Goal: Task Accomplishment & Management: Manage account settings

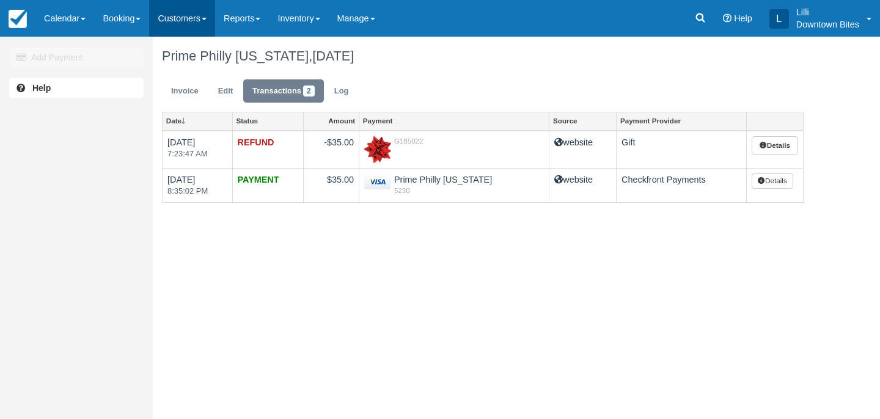
click at [183, 19] on link "Customers" at bounding box center [182, 18] width 66 height 37
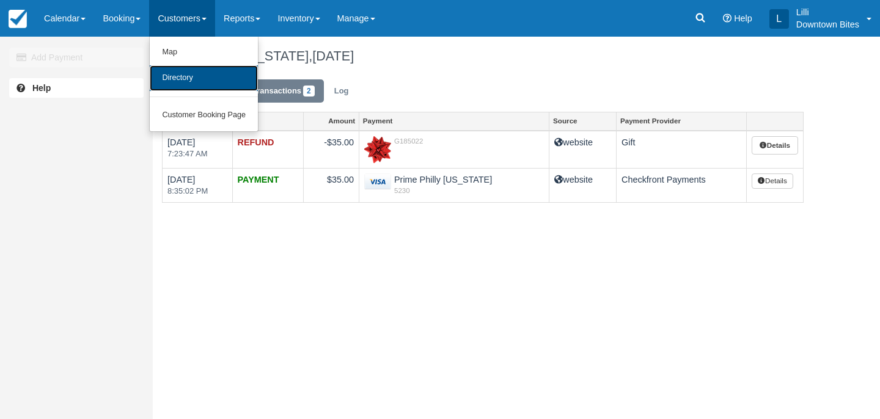
click at [183, 70] on link "Directory" at bounding box center [204, 78] width 108 height 26
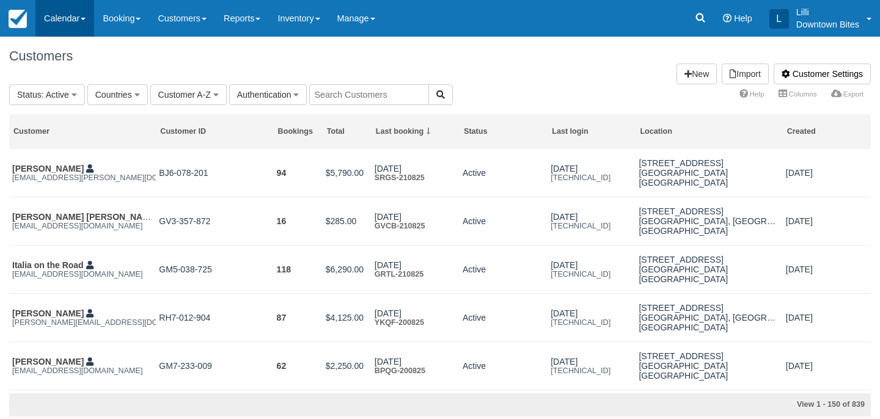
click at [59, 18] on link "Calendar" at bounding box center [64, 18] width 59 height 37
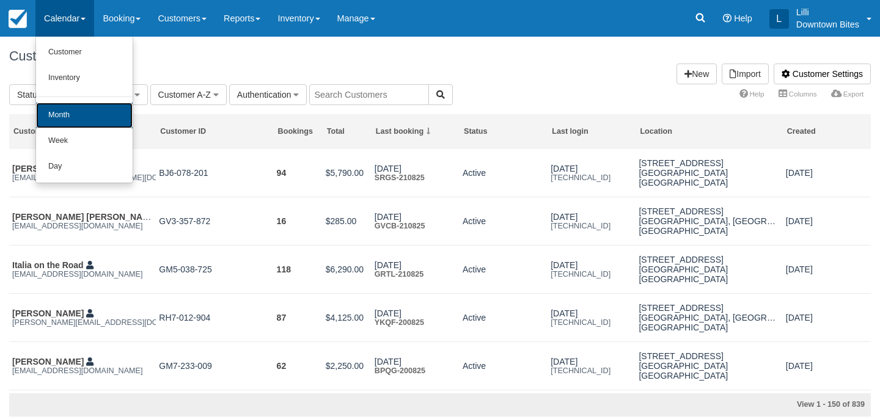
click at [64, 112] on link "Month" at bounding box center [84, 116] width 97 height 26
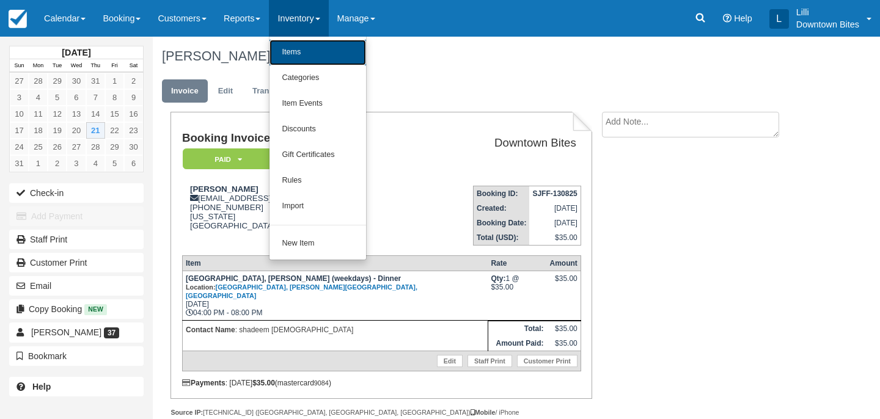
click at [317, 57] on link "Items" at bounding box center [318, 53] width 97 height 26
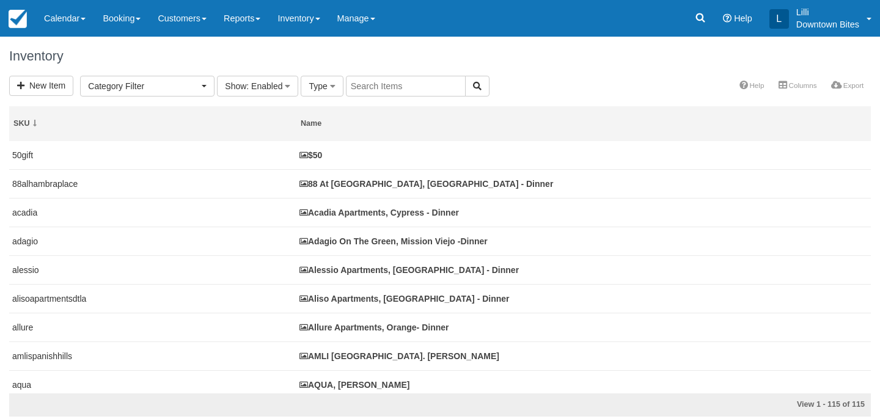
select select
click at [378, 87] on input "text" at bounding box center [406, 86] width 120 height 21
type input "amli"
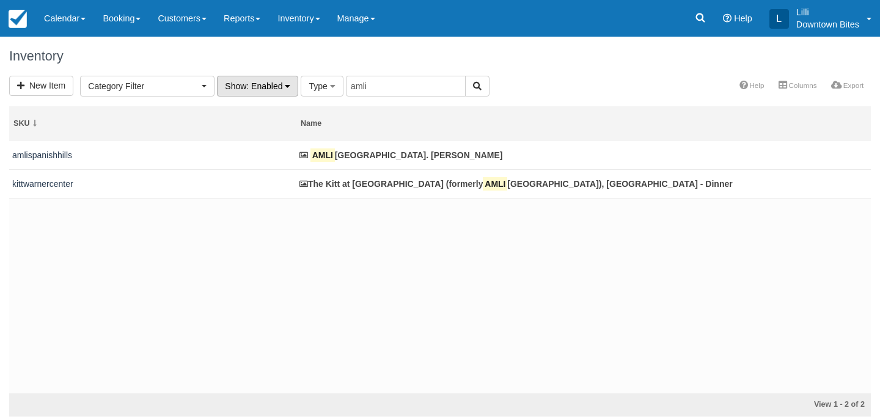
click at [282, 87] on span ": Enabled" at bounding box center [264, 86] width 36 height 10
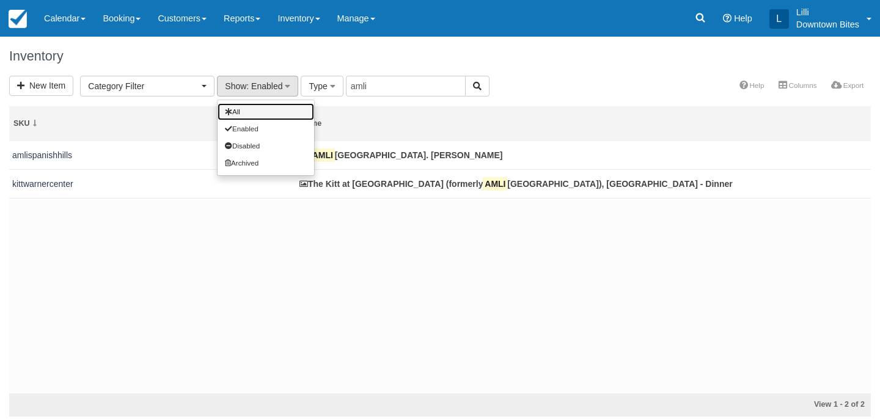
click at [268, 109] on link "All" at bounding box center [266, 111] width 97 height 17
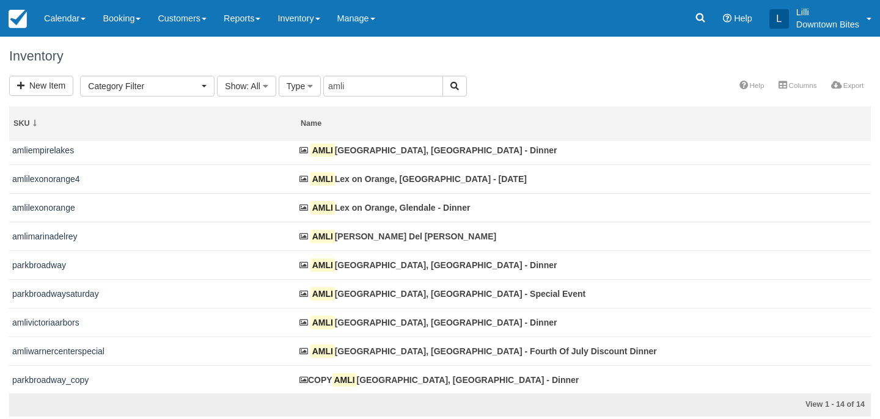
scroll to position [158, 0]
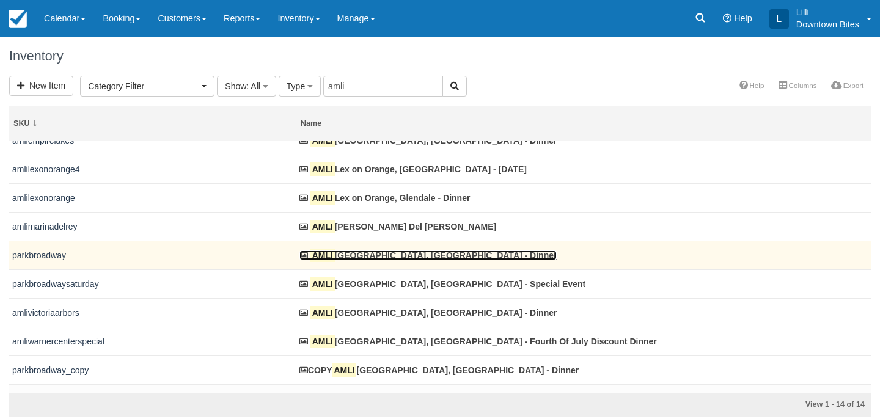
click at [372, 260] on link "AMLI Park Broadway, Long Beach - Dinner" at bounding box center [427, 256] width 257 height 10
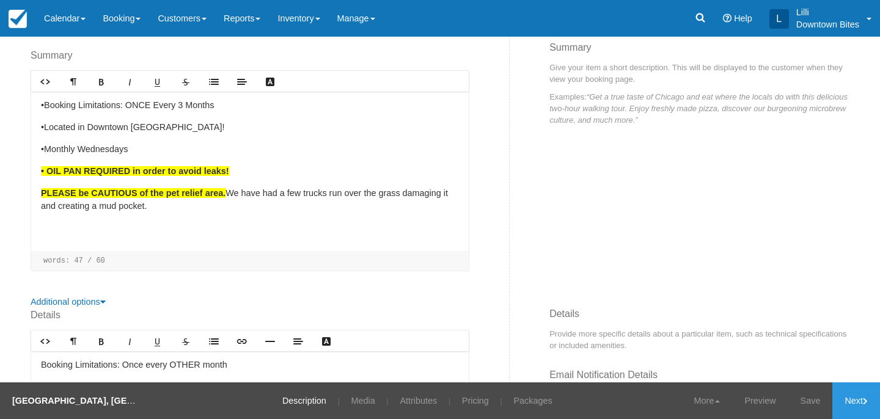
scroll to position [229, 0]
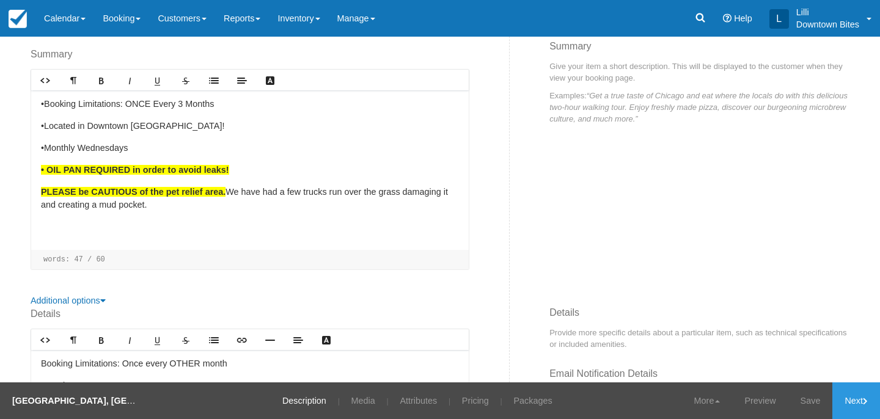
click at [224, 219] on div "•Booking Limitations: ONCE Every 3 Months •Located in Downtown Long Beach! •Mon…" at bounding box center [250, 170] width 438 height 160
drag, startPoint x: 219, startPoint y: 191, endPoint x: 33, endPoint y: 191, distance: 186.4
click at [33, 191] on div "•Booking Limitations: ONCE Every 3 Months •Located in Downtown Long Beach! •Mon…" at bounding box center [250, 170] width 438 height 160
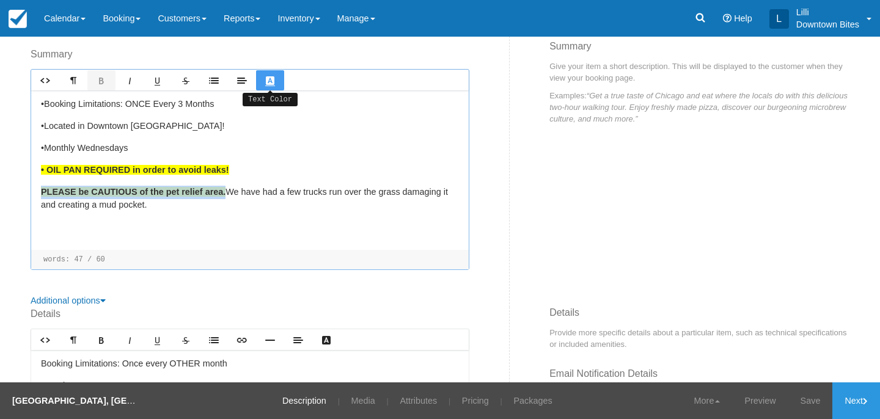
click at [266, 86] on link "Text Color" at bounding box center [270, 80] width 28 height 20
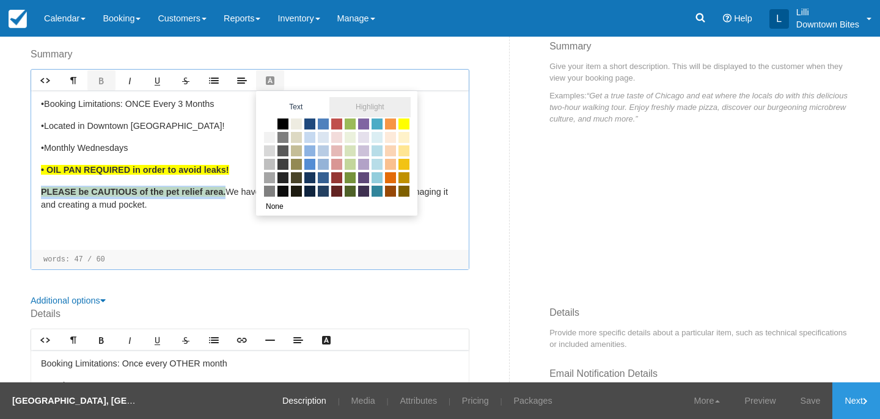
click at [388, 108] on span "Highlight" at bounding box center [369, 107] width 81 height 20
click at [270, 125] on span at bounding box center [269, 123] width 13 height 13
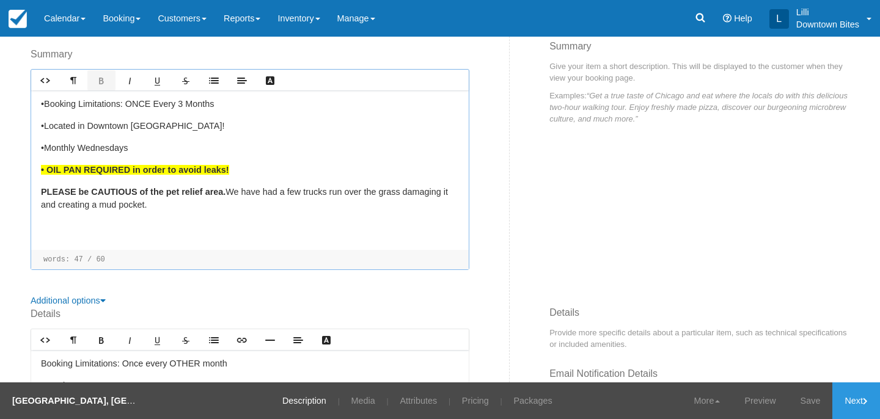
click at [258, 174] on p "• OIL PAN REQUIRED in order to avoid leaks!" at bounding box center [250, 170] width 418 height 13
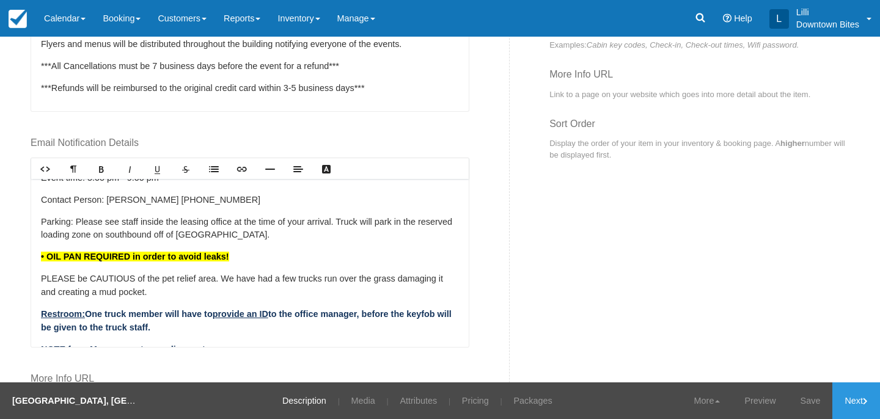
scroll to position [123, 0]
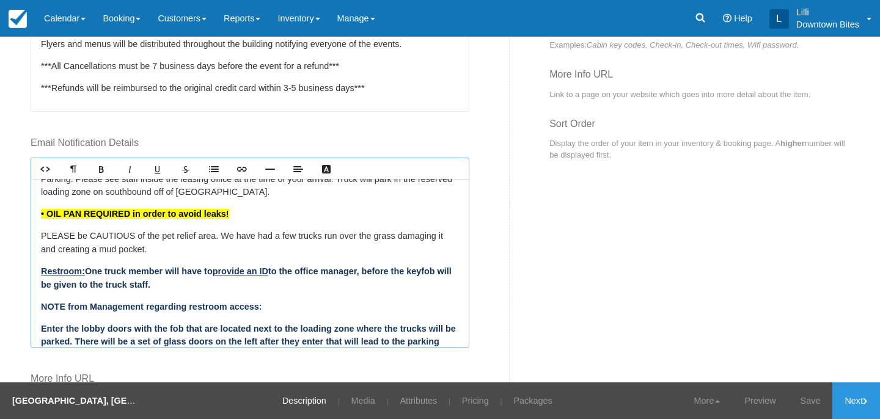
drag, startPoint x: 160, startPoint y: 248, endPoint x: 1, endPoint y: 240, distance: 159.7
click at [1, 240] on div "Edit Item - Description This is your first step to creating your item for your …" at bounding box center [440, 210] width 880 height 346
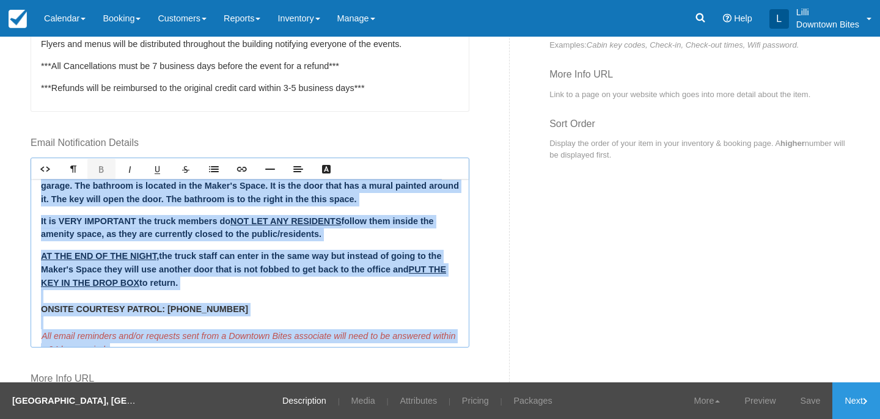
scroll to position [352, 0]
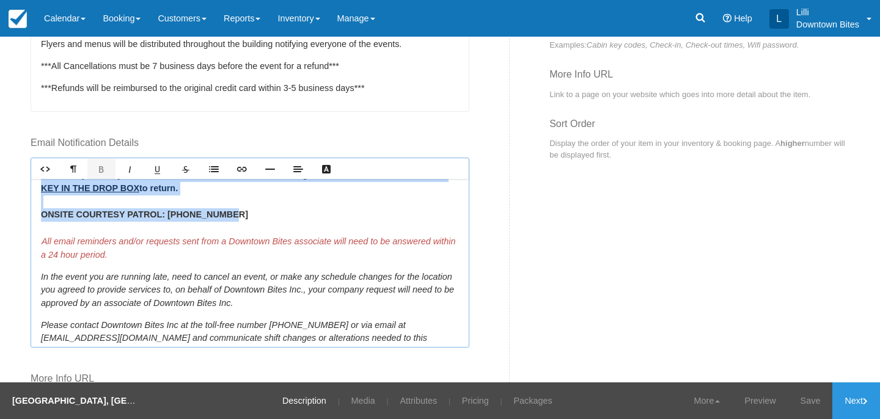
drag, startPoint x: 42, startPoint y: 204, endPoint x: 222, endPoint y: 214, distance: 180.6
click at [222, 214] on div "AMLI PARK BROADWAY Address: 245 W. Broadway, Long Beach CA 90802 Load in time: …" at bounding box center [250, 263] width 438 height 168
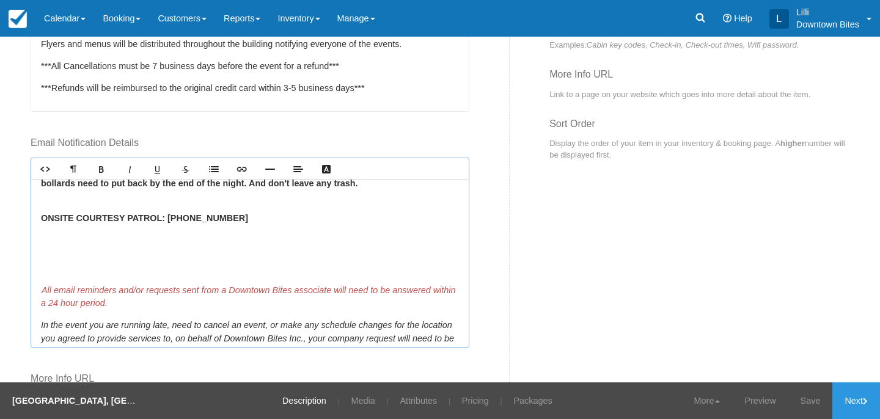
scroll to position [337, 0]
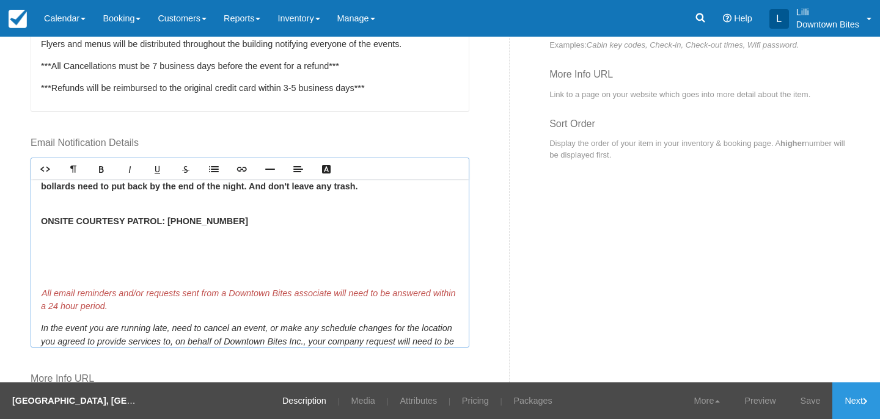
click at [43, 288] on span "All email reminders and/or requests sent from a Downtown Bites associate will n…" at bounding box center [248, 299] width 414 height 23
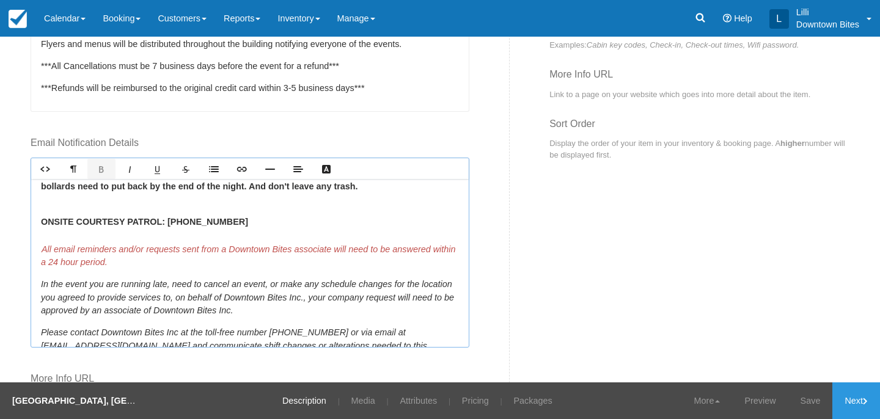
click at [73, 197] on div "AMLI PARK BROADWAY Address: 245 W. Broadway, Long Beach CA 90802 Load in time: …" at bounding box center [250, 263] width 438 height 168
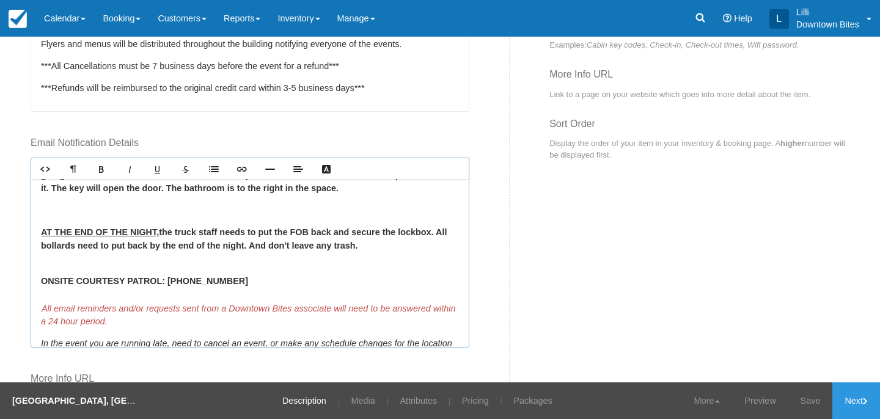
scroll to position [276, 0]
click at [76, 246] on strong "AT THE END OF THE NIGHT, the truck staff needs to put the FOB back and secure t…" at bounding box center [244, 240] width 406 height 23
click at [129, 244] on strong "AT THE END OF THE NIGHT, the truck staff needs to put the FOB back and secure t…" at bounding box center [244, 240] width 406 height 23
click at [284, 245] on strong "AT THE END OF THE NIGHT, the truck staff needs to put the FOB back and secure t…" at bounding box center [244, 240] width 406 height 23
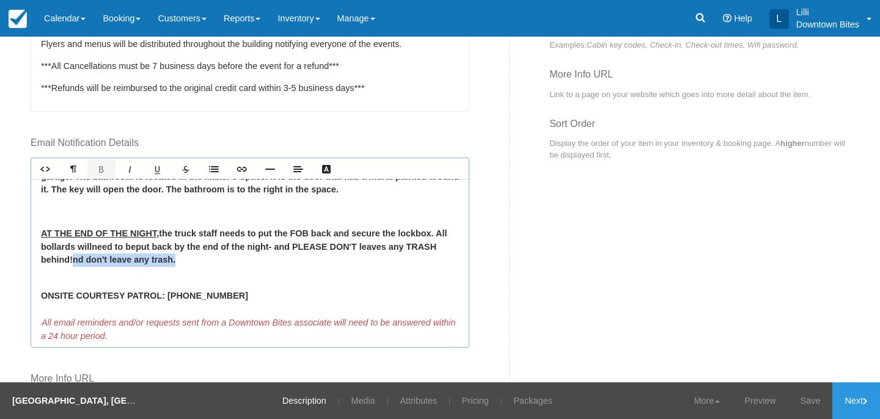
drag, startPoint x: 213, startPoint y: 264, endPoint x: 75, endPoint y: 263, distance: 138.7
click at [75, 263] on p "AT THE END OF THE NIGHT, the truck staff needs to put the FOB back and secure t…" at bounding box center [250, 247] width 418 height 40
click at [63, 200] on div "AMLI PARK BROADWAY Address: 245 W. Broadway, Long Beach CA 90802 Load in time: …" at bounding box center [250, 263] width 438 height 168
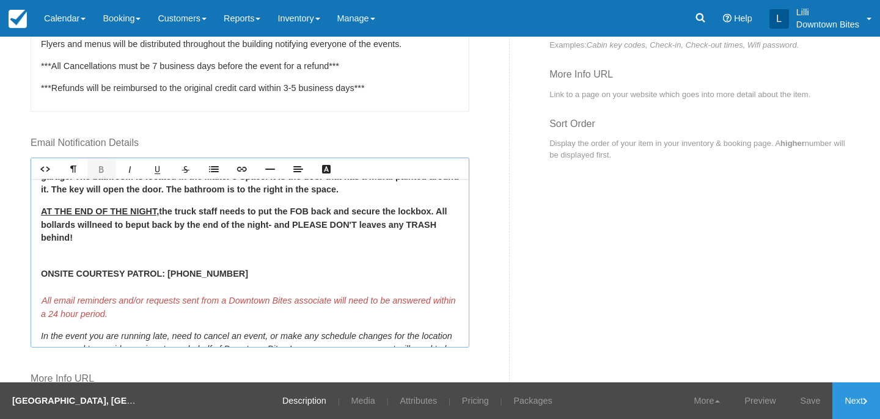
drag, startPoint x: 296, startPoint y: 225, endPoint x: 357, endPoint y: 239, distance: 62.1
click at [357, 239] on p "AT THE END OF THE NIGHT, the truck staff needs to put the FOB back and secure t…" at bounding box center [250, 225] width 418 height 40
click at [331, 167] on link "Text Color" at bounding box center [326, 169] width 28 height 20
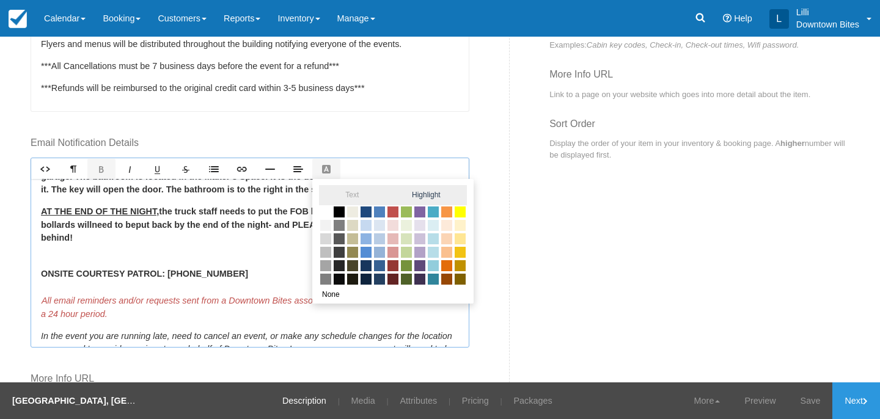
click at [441, 195] on span "Highlight" at bounding box center [426, 195] width 81 height 20
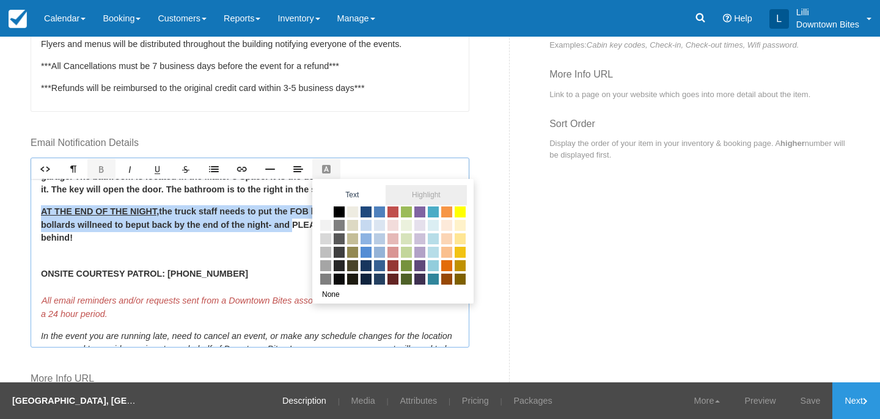
click at [462, 210] on span at bounding box center [459, 211] width 13 height 13
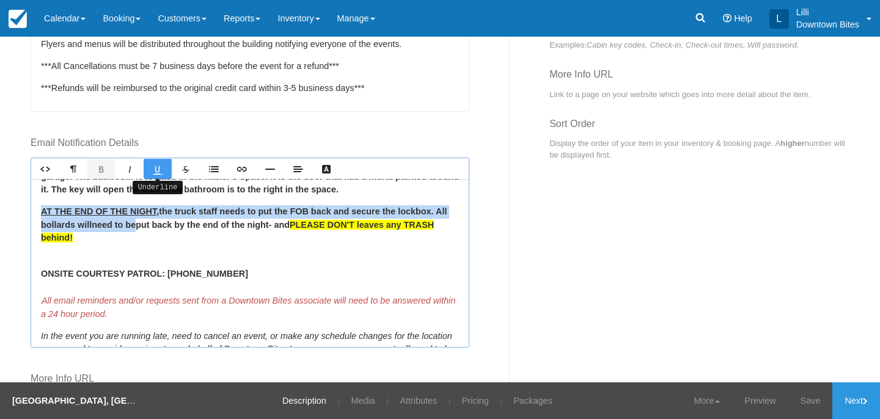
click at [156, 169] on icon "Underline" at bounding box center [158, 169] width 10 height 10
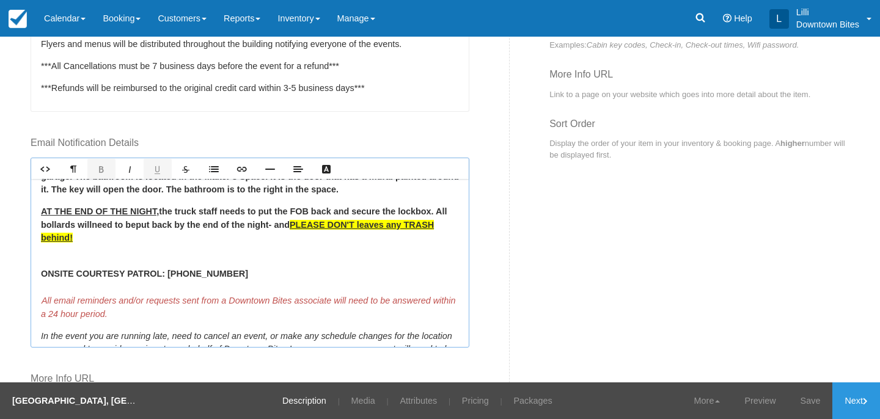
click at [220, 262] on p "﻿ ONSITE COURTESY PATROL: 562-248-9350 ﻿﻿﻿ All email reminders and/or requests …" at bounding box center [250, 287] width 418 height 67
click at [382, 226] on u "PLEASE DON'T leaves any TRASH behind!" at bounding box center [237, 231] width 393 height 23
click at [413, 251] on div "AMLI PARK BROADWAY Address: 245 W. Broadway, Long Beach CA 90802 Load in time: …" at bounding box center [250, 263] width 438 height 168
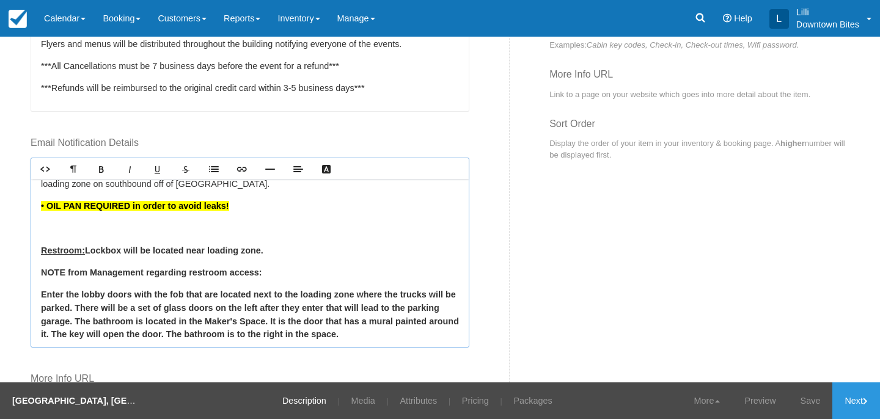
scroll to position [132, 0]
click at [97, 224] on p at bounding box center [250, 228] width 418 height 14
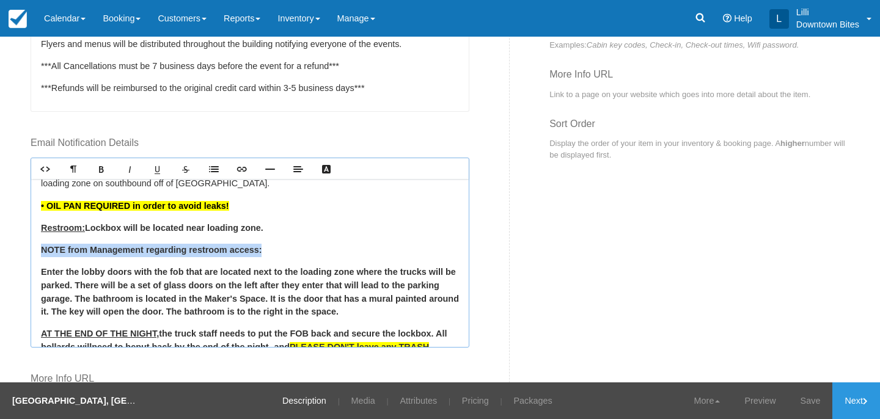
drag, startPoint x: 257, startPoint y: 250, endPoint x: 28, endPoint y: 249, distance: 229.8
click at [28, 249] on div "Details Rich text editor Booking Limitations: Once every OTHER month 1 truck ev…" at bounding box center [265, 202] width 488 height 605
click at [160, 171] on icon "Underline" at bounding box center [158, 169] width 10 height 10
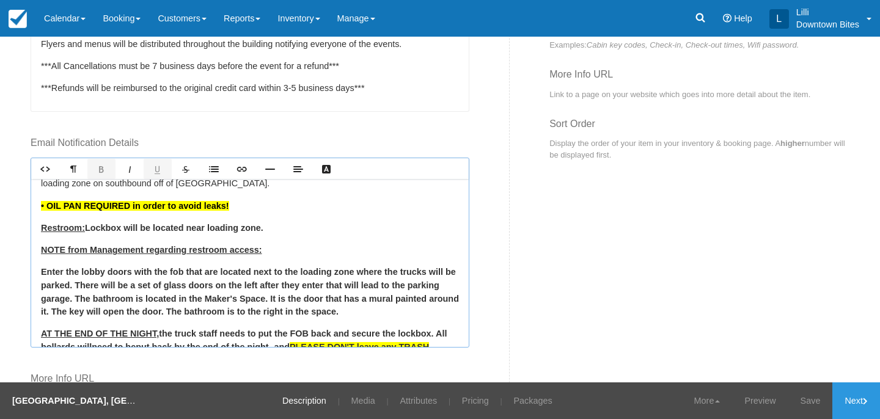
click at [301, 283] on strong "Enter the lobby doors with the fob that are located next to the loading zone wh…" at bounding box center [250, 292] width 418 height 50
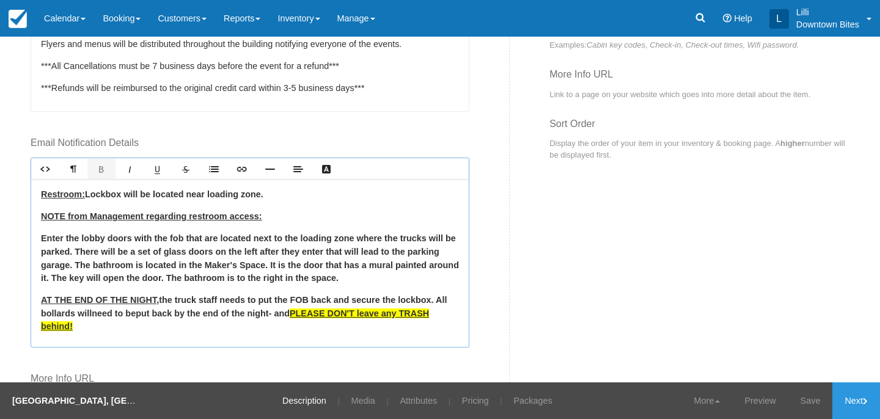
scroll to position [167, 0]
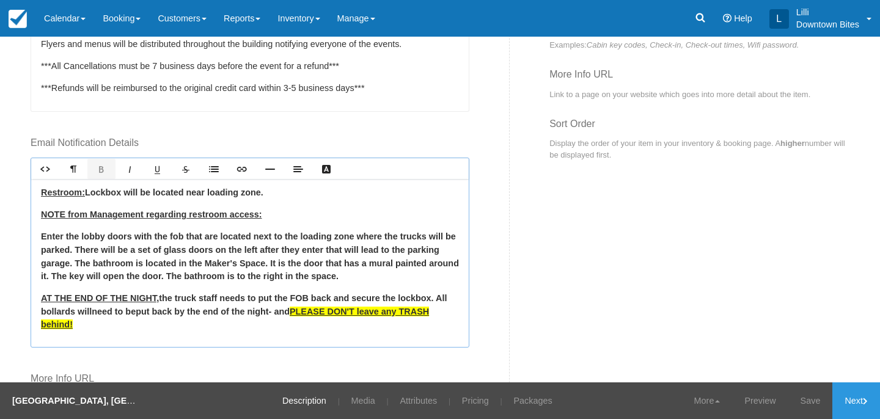
click at [136, 237] on strong "Enter the lobby doors with the fob that are located next to the loading zone wh…" at bounding box center [250, 257] width 418 height 50
click at [188, 237] on strong "Enter the lobby doors (with the fob that are located next to the loading zone w…" at bounding box center [250, 257] width 418 height 50
click at [433, 236] on strong "Enter the lobby doors (with the fob) that are located next to the loading zone …" at bounding box center [250, 257] width 418 height 50
click at [270, 252] on strong "Enter the lobby doors (with the fob) that are located next to the loading zone …" at bounding box center [250, 257] width 418 height 50
drag, startPoint x: 316, startPoint y: 251, endPoint x: 298, endPoint y: 251, distance: 18.3
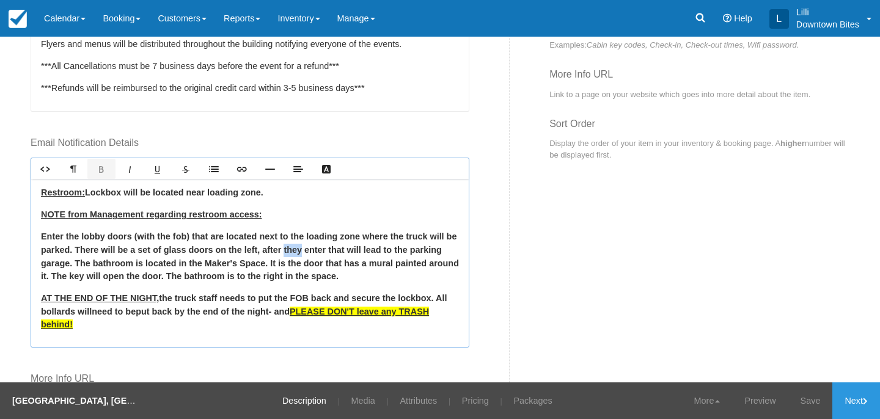
click at [298, 251] on strong "Enter the lobby doors (with the fob) that are located next to the loading zone …" at bounding box center [250, 257] width 418 height 50
click at [338, 249] on strong "Enter the lobby doors (with the fob) that are located next to the loading zone …" at bounding box center [250, 257] width 418 height 50
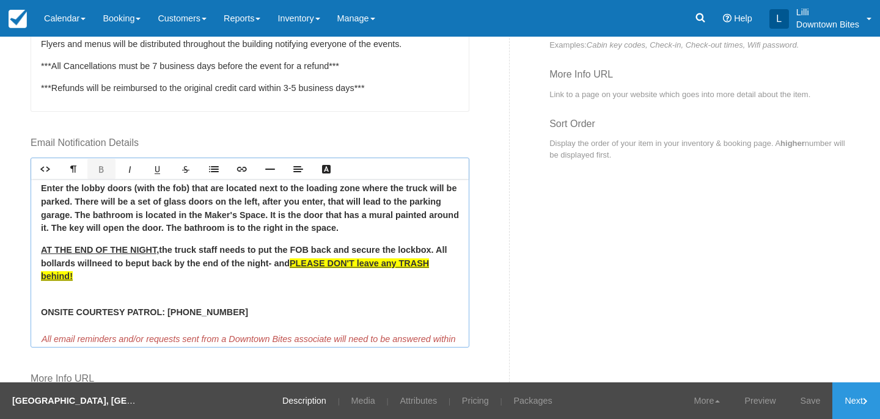
scroll to position [219, 0]
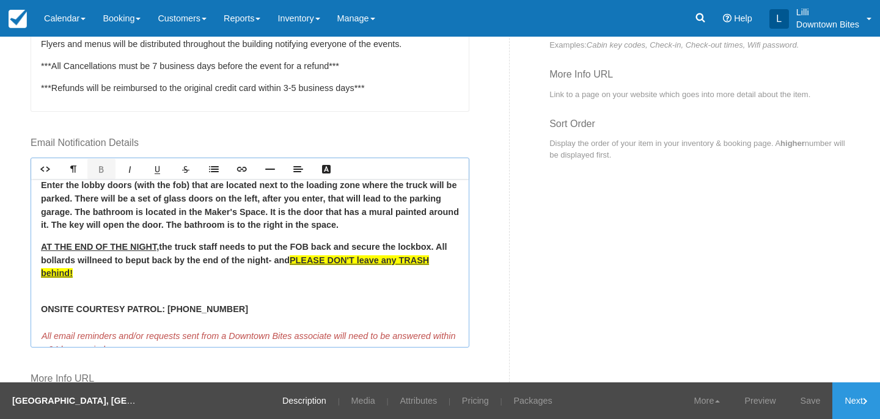
click at [315, 225] on strong "Enter the lobby doors (with the fob) that are located next to the loading zone …" at bounding box center [250, 205] width 418 height 50
drag, startPoint x: 150, startPoint y: 245, endPoint x: 38, endPoint y: 244, distance: 112.4
click at [38, 244] on div "AMLI PARK BROADWAY Address: 245 W. Broadway, Long Beach CA 90802 Load in time: …" at bounding box center [250, 263] width 438 height 168
click at [325, 172] on icon "Text Color" at bounding box center [326, 169] width 10 height 10
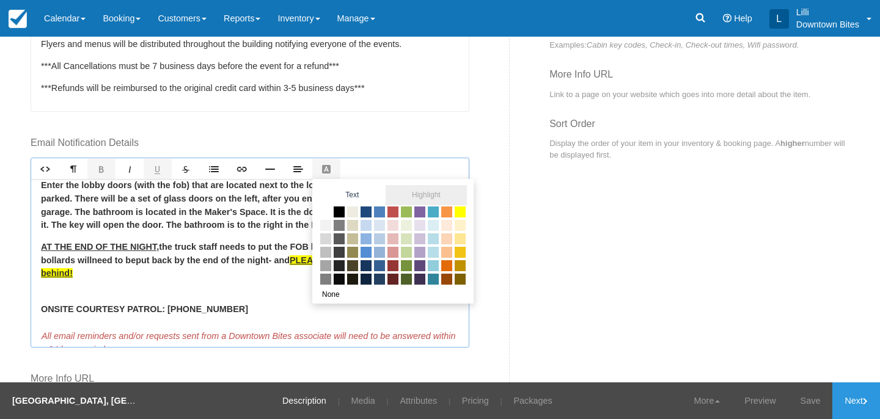
click at [457, 215] on span at bounding box center [459, 211] width 13 height 13
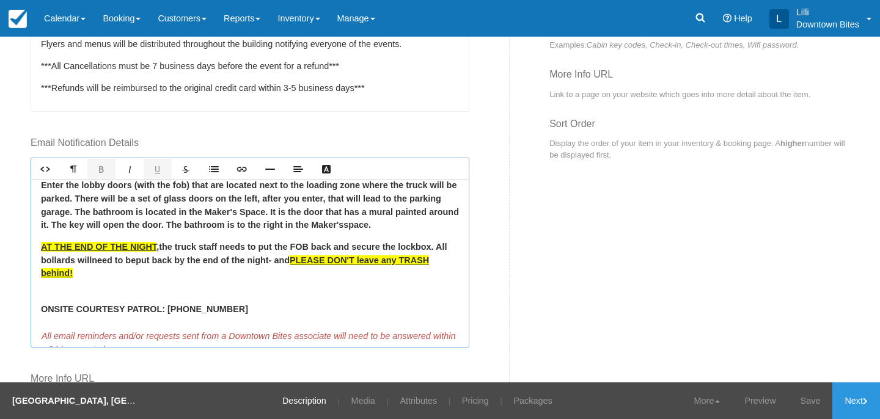
click at [202, 255] on strong "AT THE END OF THE NIGHT , the truck staff needs to put the FOB back and secure …" at bounding box center [244, 260] width 406 height 36
drag, startPoint x: 425, startPoint y: 246, endPoint x: 286, endPoint y: 244, distance: 138.7
click at [286, 244] on strong "AT THE END OF THE NIGHT , the truck staff needs to put the FOB back and secure …" at bounding box center [244, 260] width 406 height 36
click at [155, 171] on icon "Underline" at bounding box center [158, 169] width 10 height 10
click at [428, 246] on strong "AT THE END OF THE NIGHT , the truck staff needs to put the FOB back and secure …" at bounding box center [242, 260] width 403 height 36
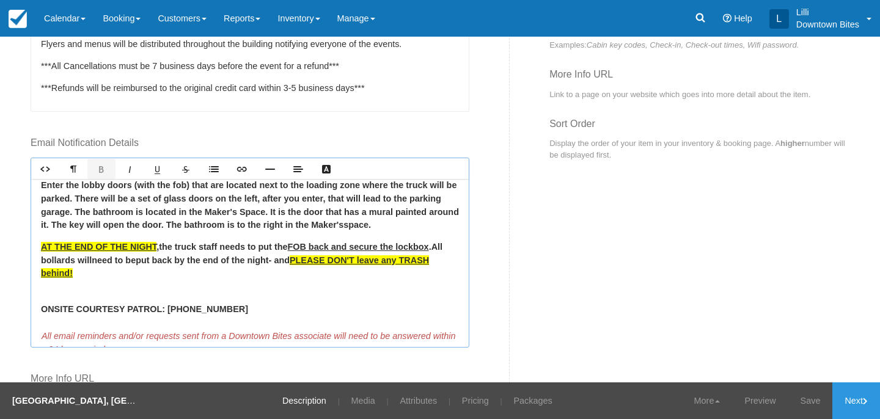
click at [296, 289] on p "﻿ ONSITE COURTESY PATROL: 562-248-9350 ﻿﻿﻿ All email reminders and/or requests …" at bounding box center [250, 322] width 418 height 67
click at [807, 405] on link "Save" at bounding box center [810, 401] width 45 height 37
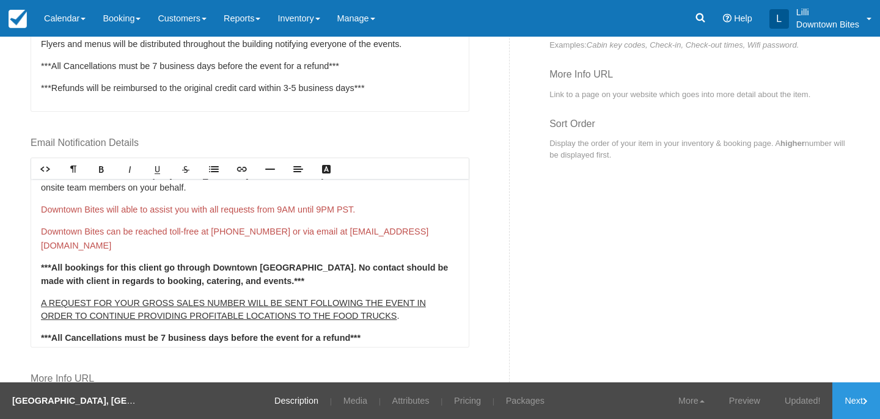
scroll to position [555, 0]
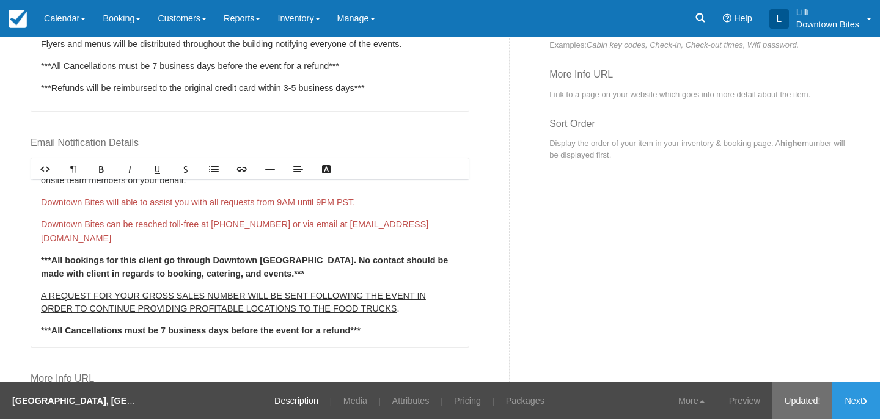
click at [798, 403] on link "Updated!" at bounding box center [802, 401] width 60 height 37
click at [857, 407] on link "Next" at bounding box center [856, 401] width 48 height 37
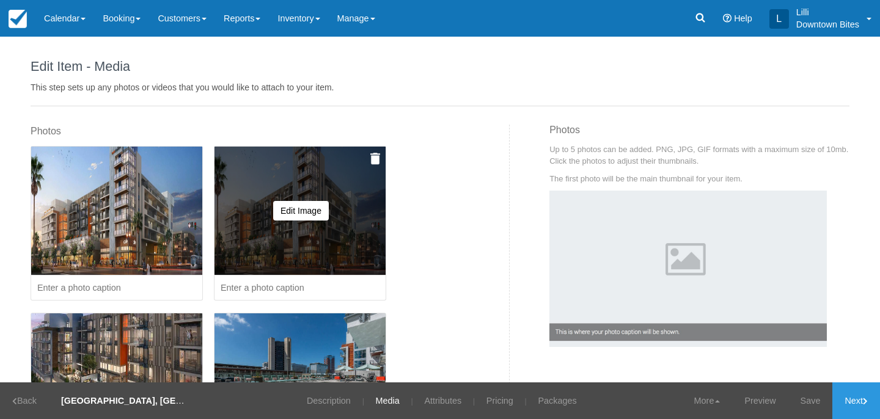
click at [376, 160] on img at bounding box center [375, 159] width 10 height 12
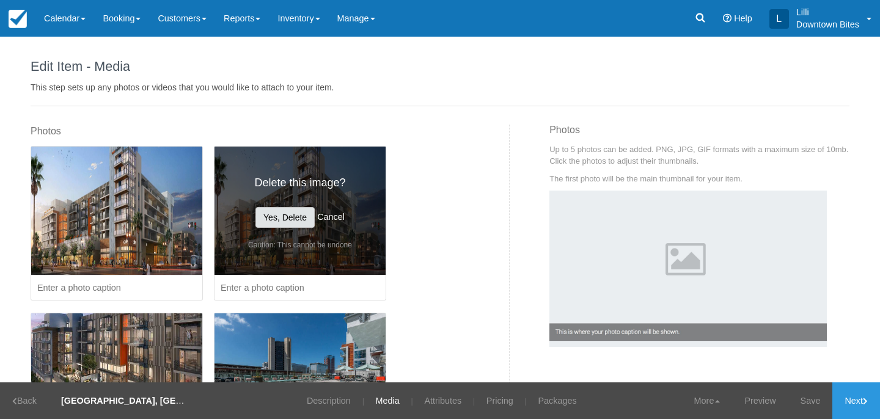
click at [281, 223] on button "Yes, Delete" at bounding box center [284, 217] width 59 height 21
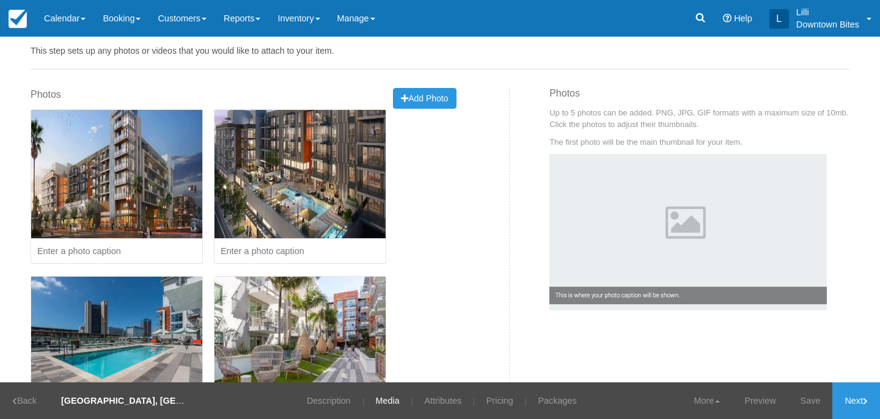
scroll to position [34, 0]
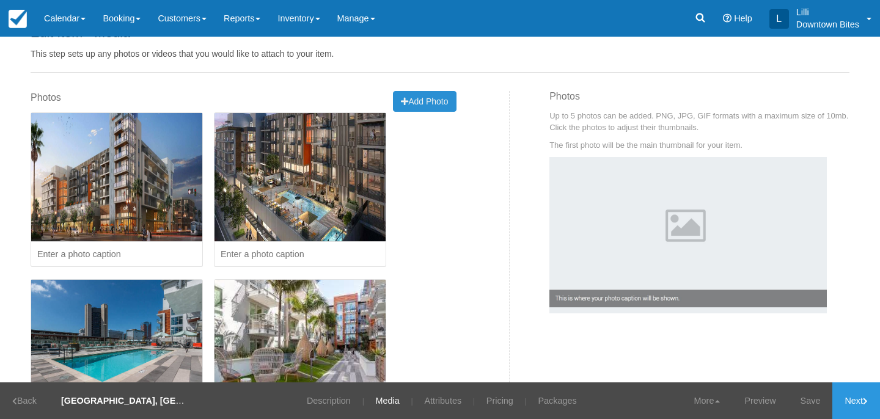
click at [449, 95] on button "Add Photo Uploading..." at bounding box center [424, 101] width 63 height 21
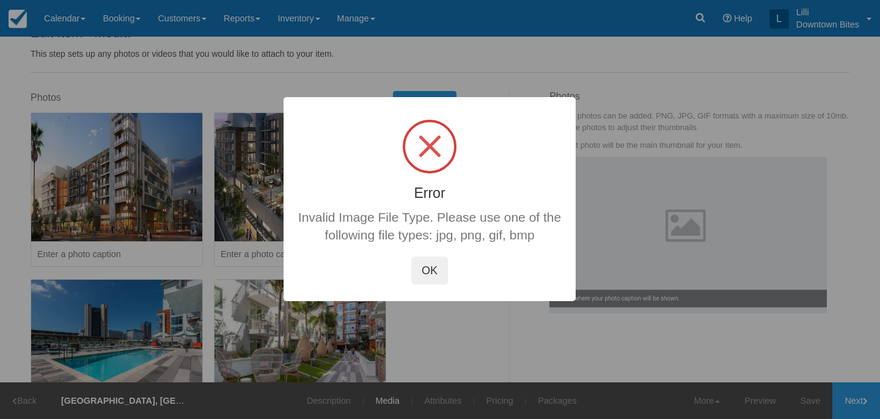
click at [428, 270] on button "OK" at bounding box center [429, 271] width 37 height 28
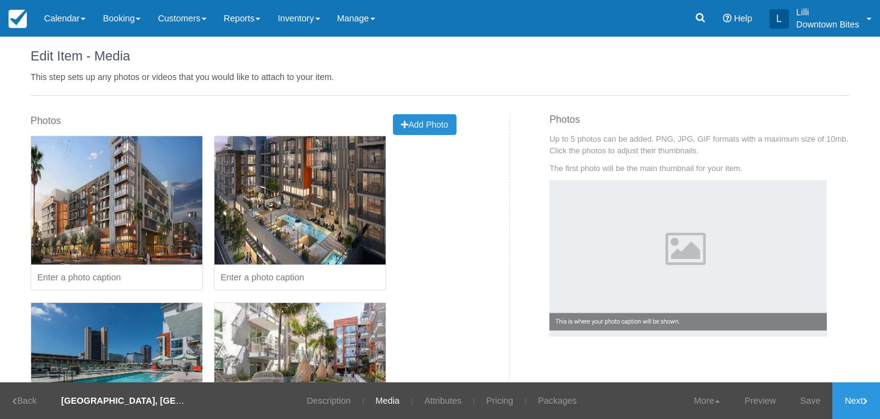
scroll to position [0, 0]
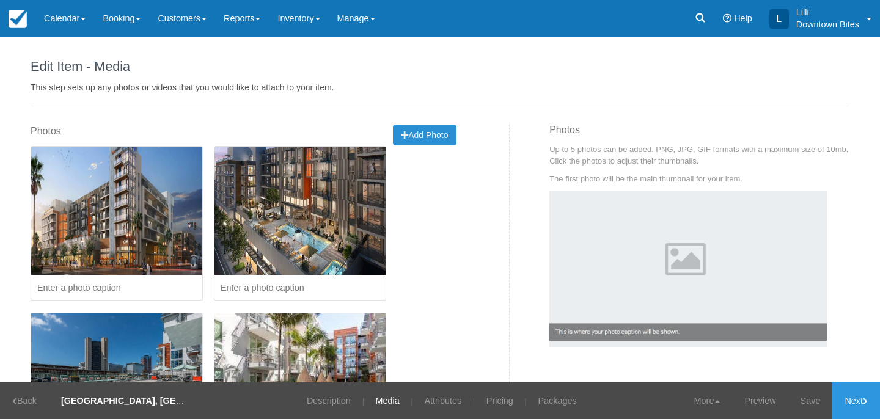
click at [436, 127] on button "Add Photo Uploading..." at bounding box center [424, 135] width 63 height 21
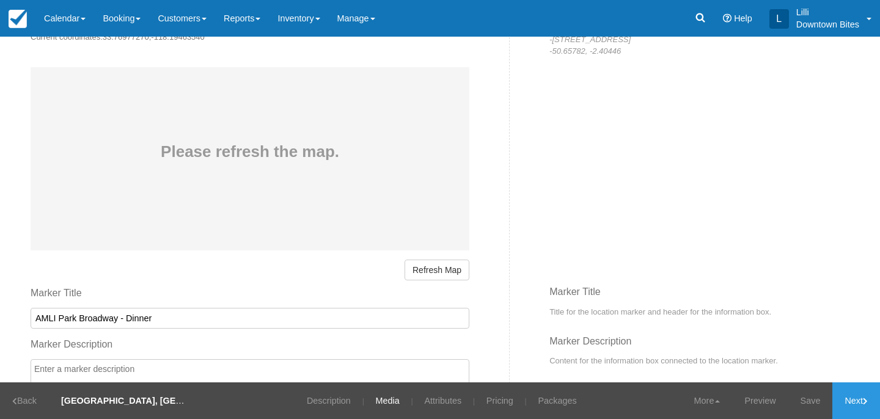
scroll to position [817, 0]
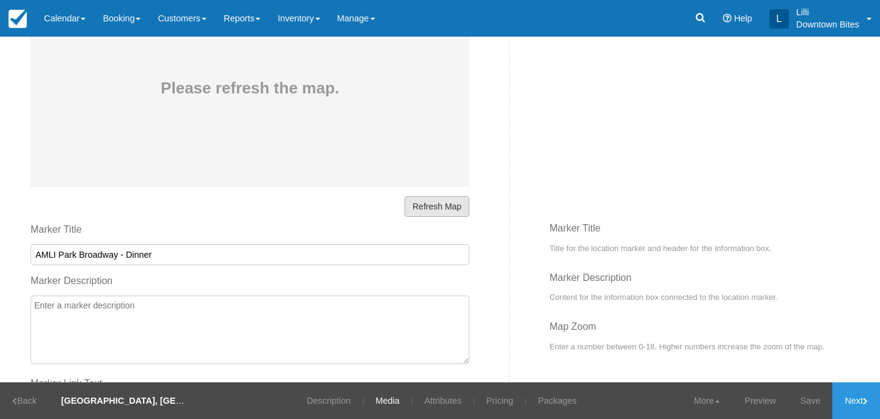
click at [444, 210] on button "Refresh Map" at bounding box center [437, 206] width 65 height 21
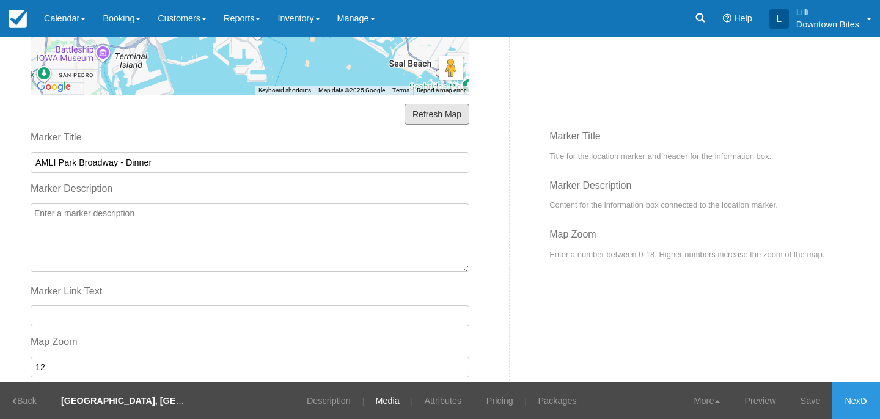
scroll to position [947, 0]
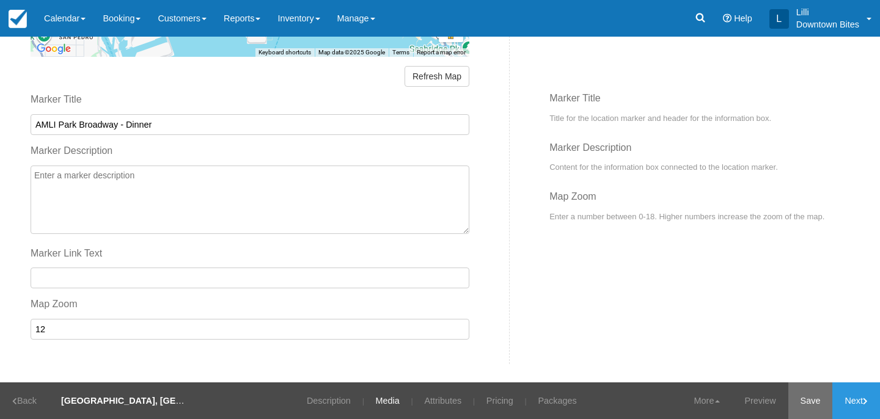
click at [802, 398] on link "Save" at bounding box center [810, 401] width 45 height 37
click at [860, 400] on link "Next" at bounding box center [856, 401] width 48 height 37
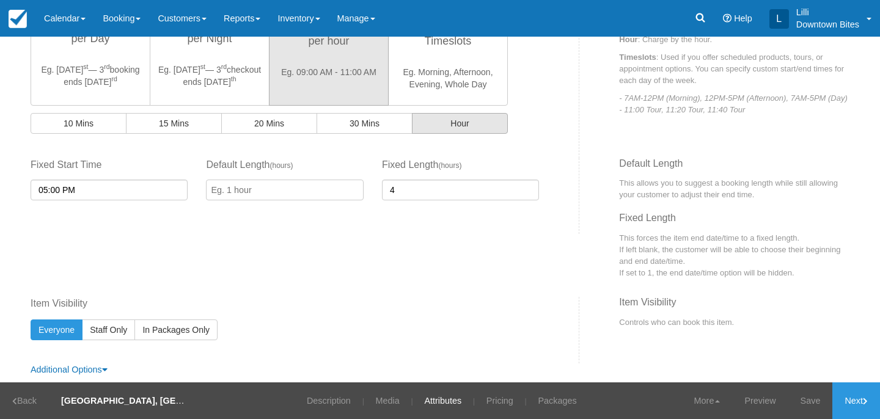
scroll to position [411, 0]
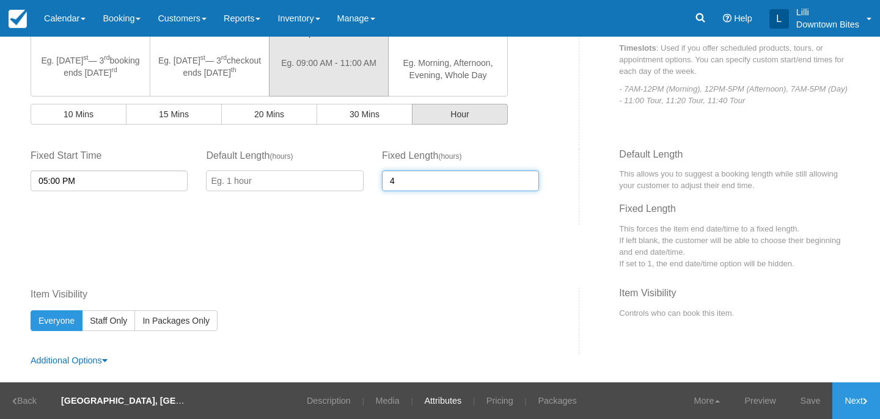
drag, startPoint x: 409, startPoint y: 185, endPoint x: 325, endPoint y: 193, distance: 84.7
click at [325, 193] on div "Fixed Start Time 05:00 PM Default Length ( hours ) Fixed Length ( hours ) 4" at bounding box center [284, 174] width 527 height 51
type input "4"
type input "3"
click at [809, 398] on link "Save" at bounding box center [810, 401] width 45 height 37
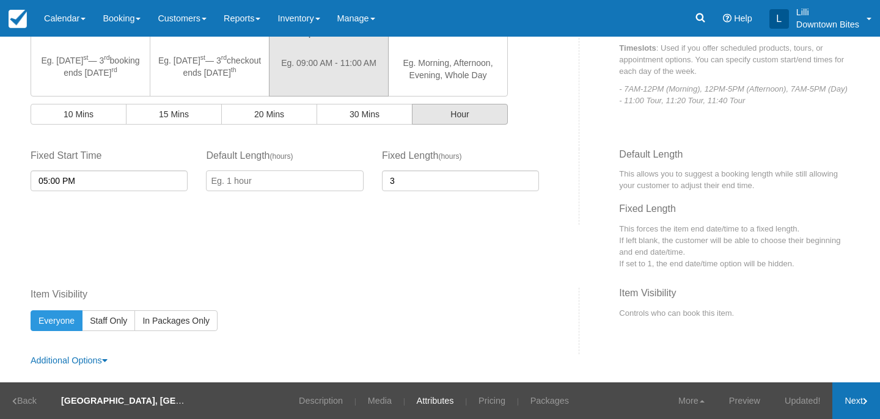
click at [854, 400] on link "Next" at bounding box center [856, 401] width 48 height 37
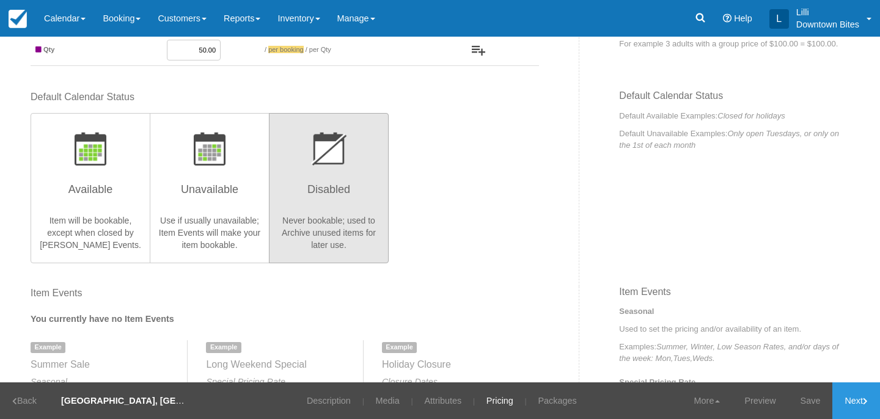
scroll to position [275, 0]
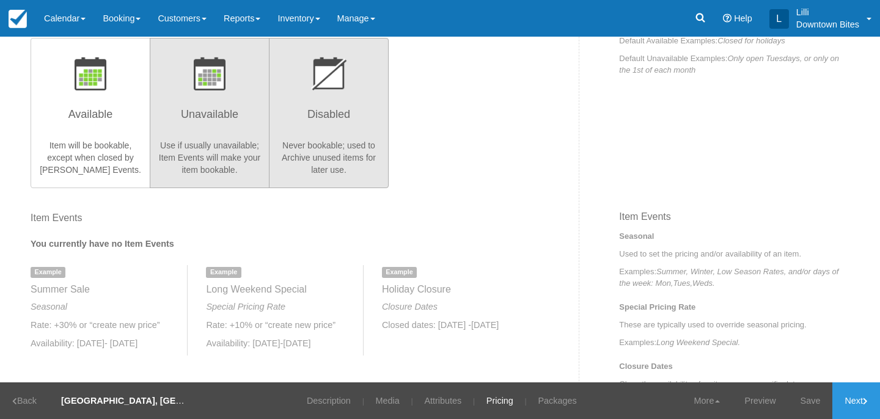
click at [236, 134] on button "Unavailable Use if usually unavailable; Item Events will make your item bookabl…" at bounding box center [210, 113] width 120 height 150
radio input "true"
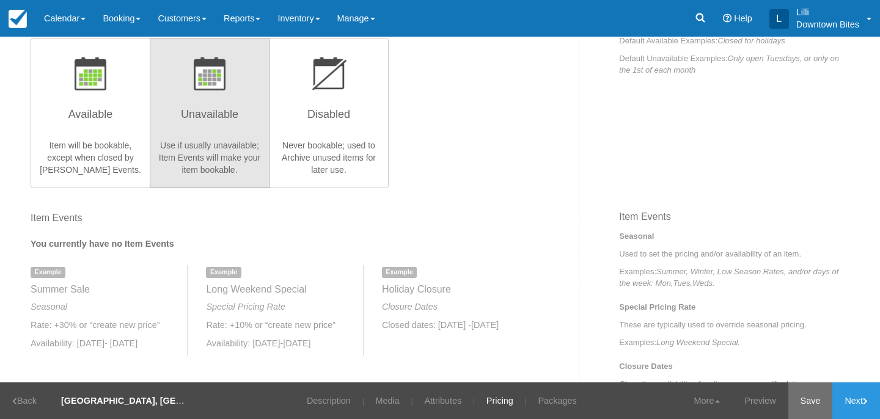
click at [807, 398] on link "Save" at bounding box center [810, 401] width 45 height 37
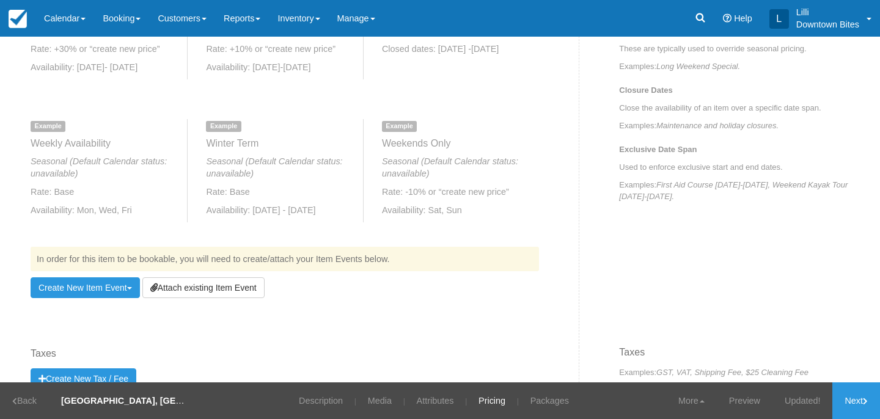
scroll to position [572, 0]
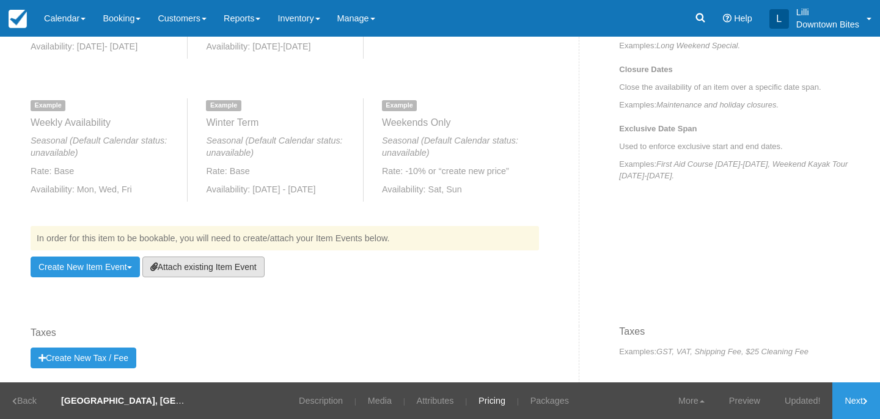
click at [251, 271] on link "Attach existing Item Event" at bounding box center [203, 267] width 122 height 21
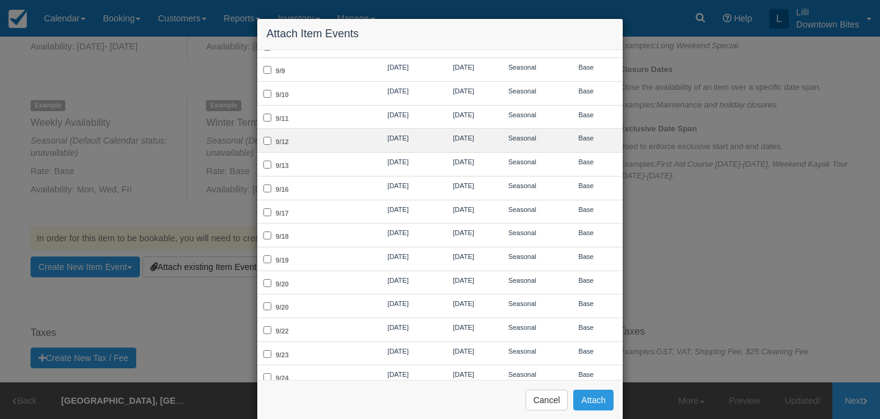
scroll to position [416, 0]
click at [391, 83] on td "09/10/25" at bounding box center [398, 95] width 68 height 24
checkbox input "true"
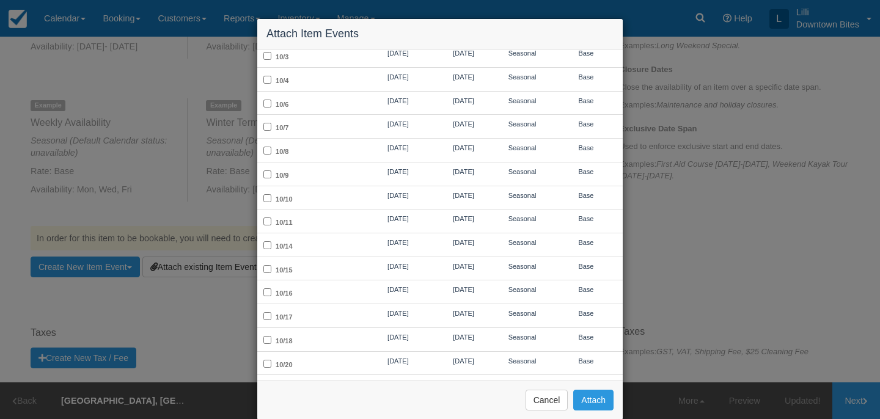
scroll to position [940, 0]
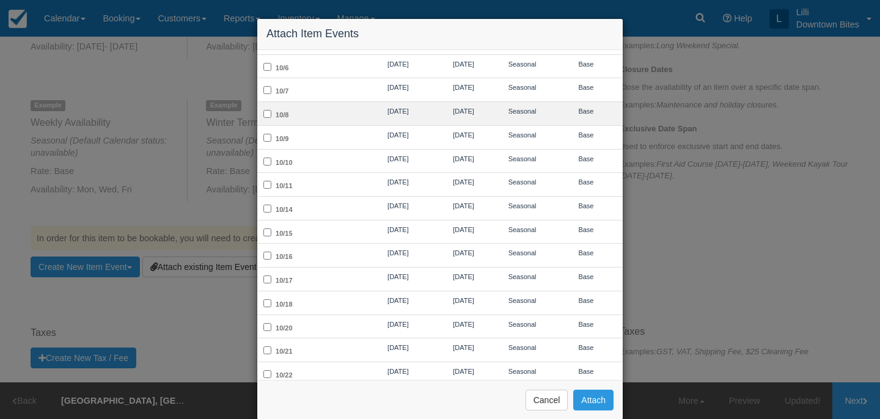
click at [326, 102] on td "10/8" at bounding box center [310, 114] width 107 height 24
checkbox input "true"
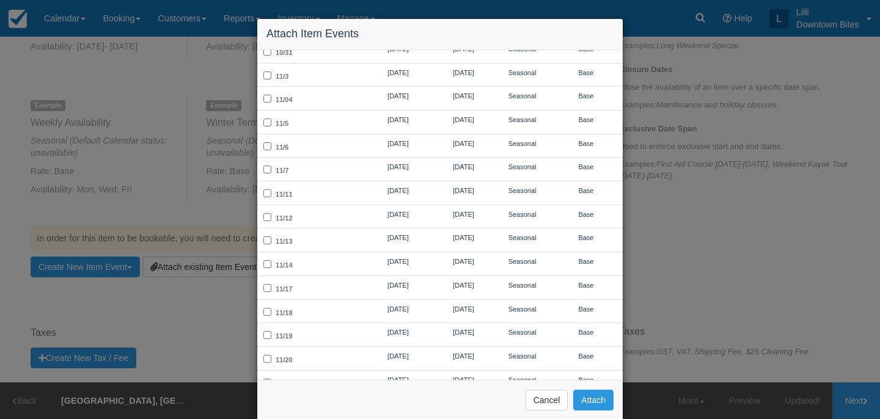
scroll to position [1429, 0]
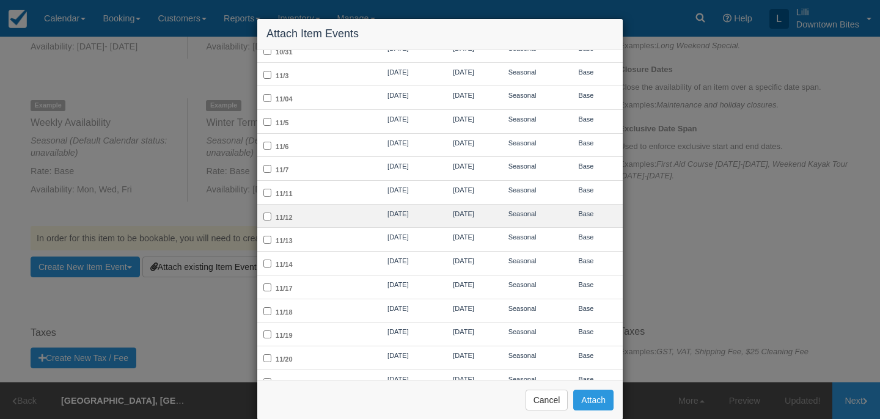
click at [341, 204] on td "11/12" at bounding box center [310, 216] width 107 height 24
checkbox input "true"
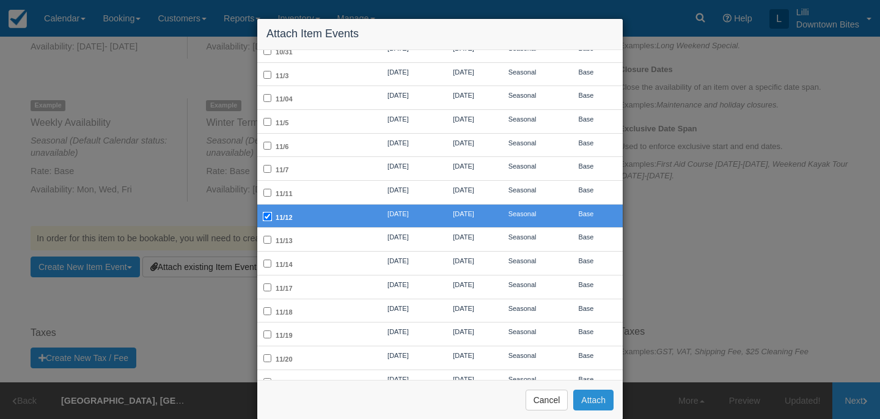
click at [592, 398] on button "Attach" at bounding box center [593, 400] width 40 height 21
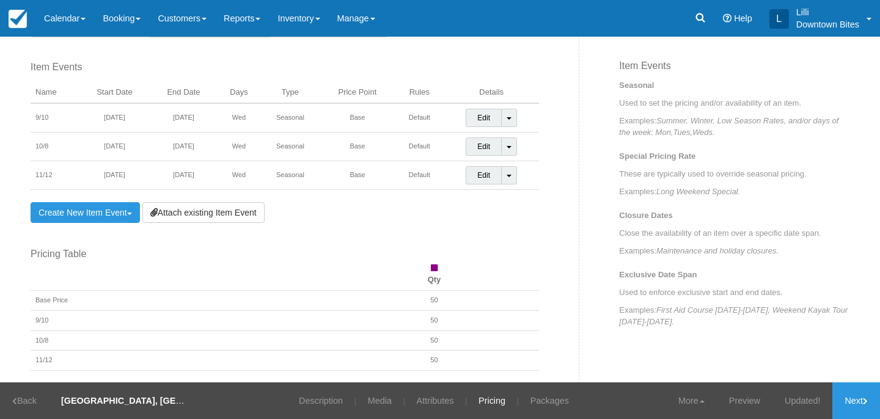
scroll to position [391, 0]
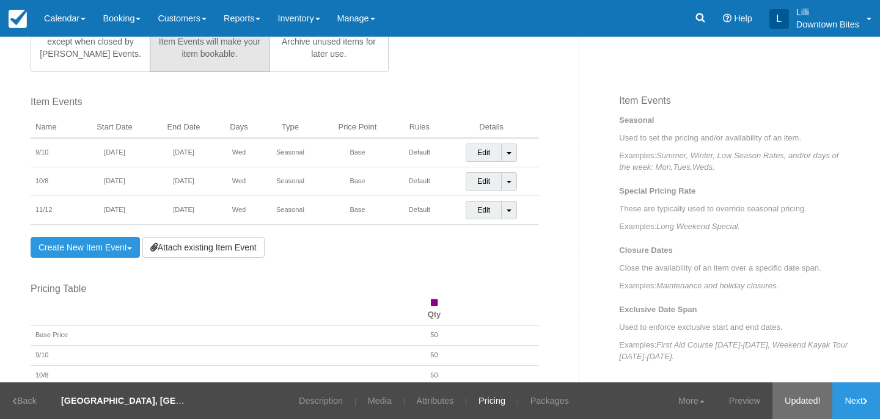
click at [806, 398] on link "Updated!" at bounding box center [802, 401] width 60 height 37
click at [846, 398] on link "Next" at bounding box center [856, 401] width 48 height 37
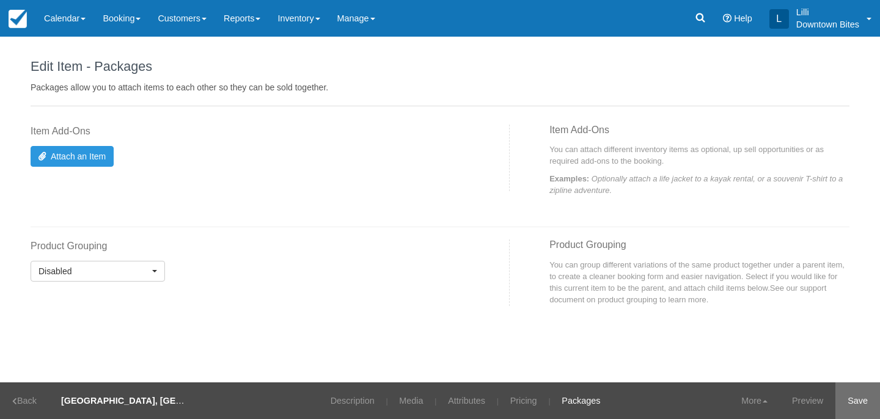
click at [868, 396] on link "Save" at bounding box center [857, 401] width 45 height 37
click at [54, 19] on link "Calendar" at bounding box center [64, 18] width 59 height 37
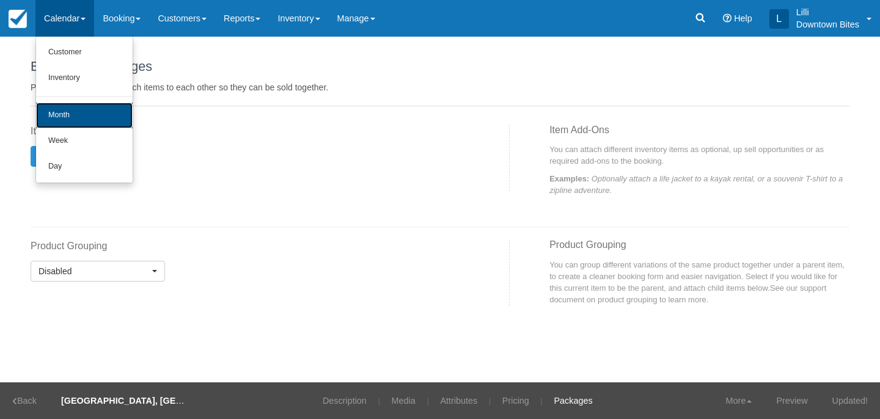
click at [67, 108] on link "Month" at bounding box center [84, 116] width 97 height 26
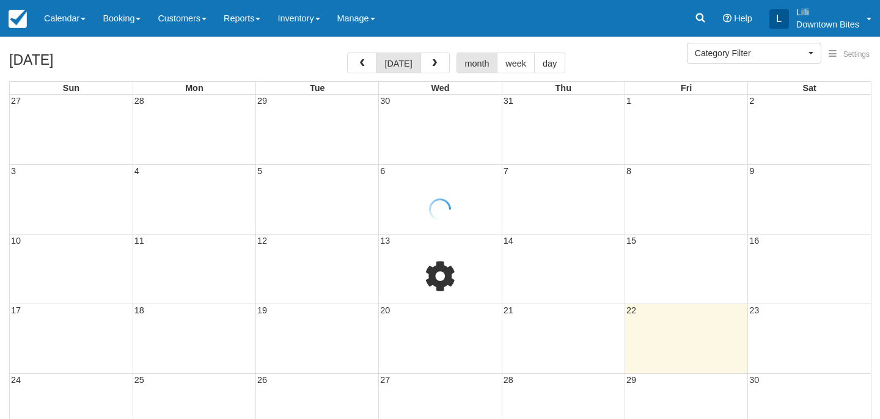
select select
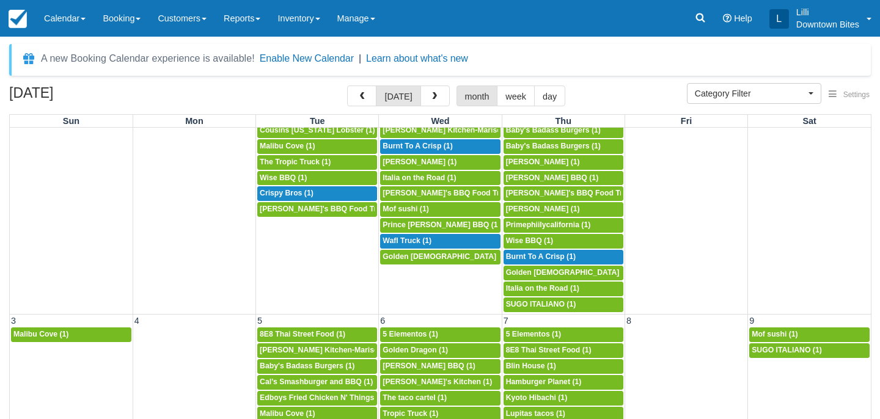
scroll to position [37, 0]
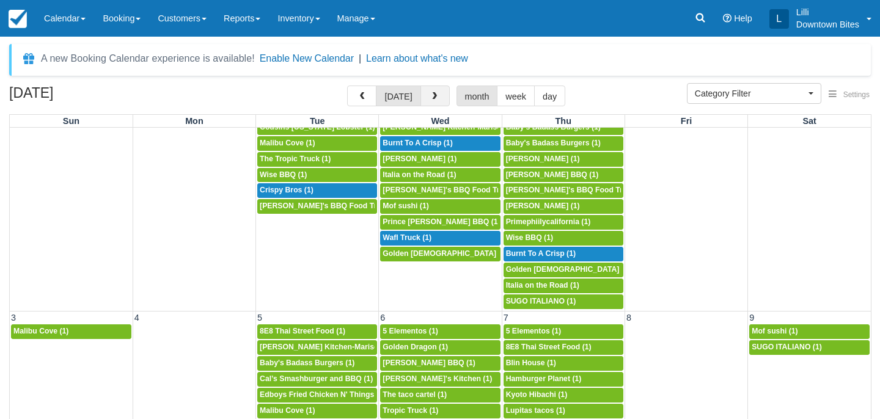
click at [435, 94] on span "button" at bounding box center [434, 96] width 9 height 9
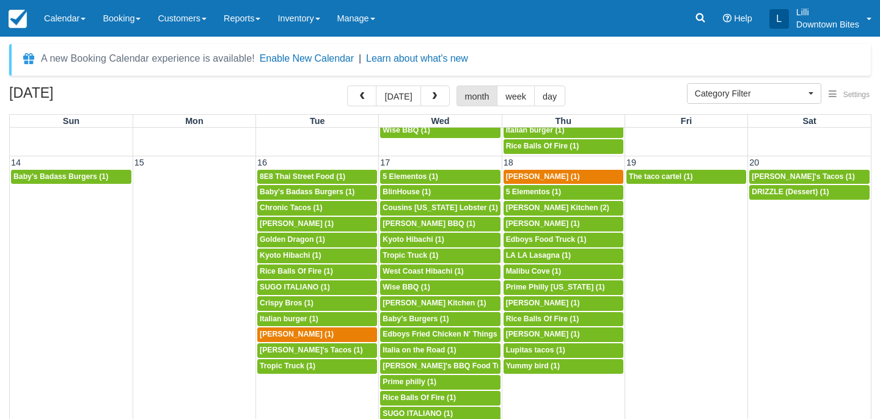
scroll to position [343, 0]
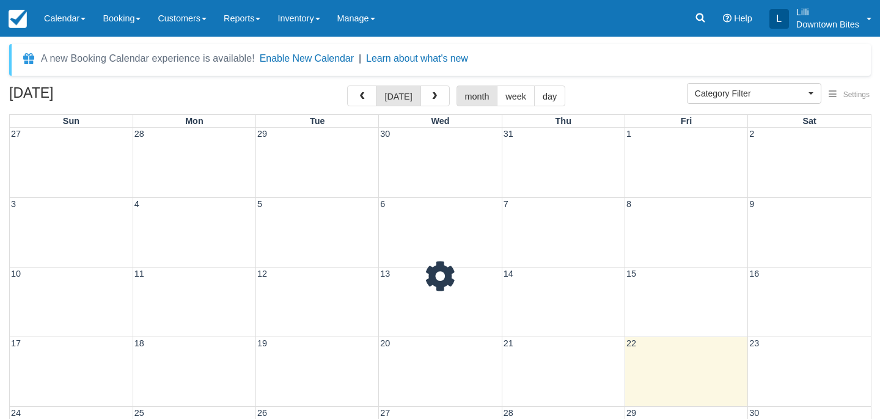
select select
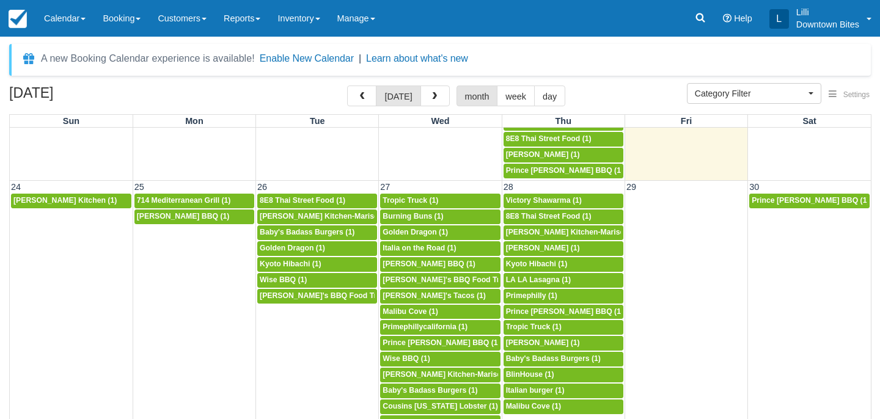
scroll to position [877, 0]
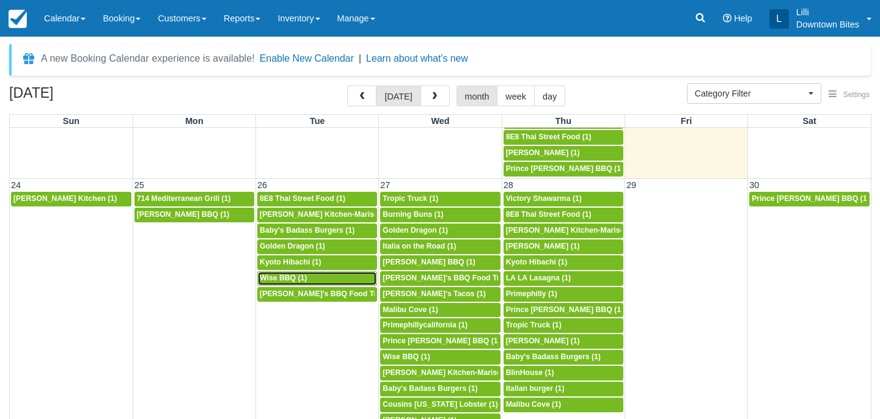
click at [288, 276] on span "Wise BBQ (1)" at bounding box center [283, 278] width 47 height 9
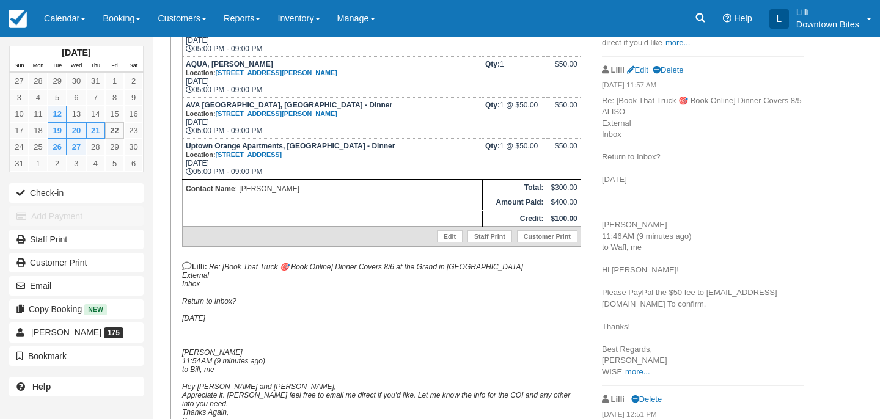
scroll to position [305, 0]
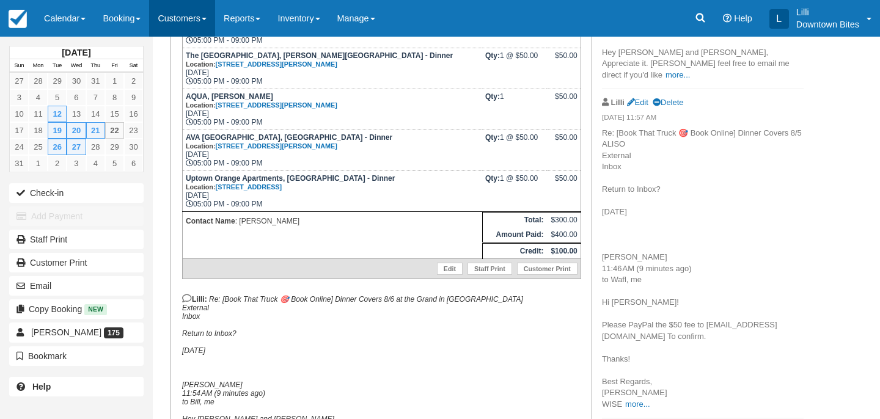
click at [180, 26] on link "Customers" at bounding box center [182, 18] width 66 height 37
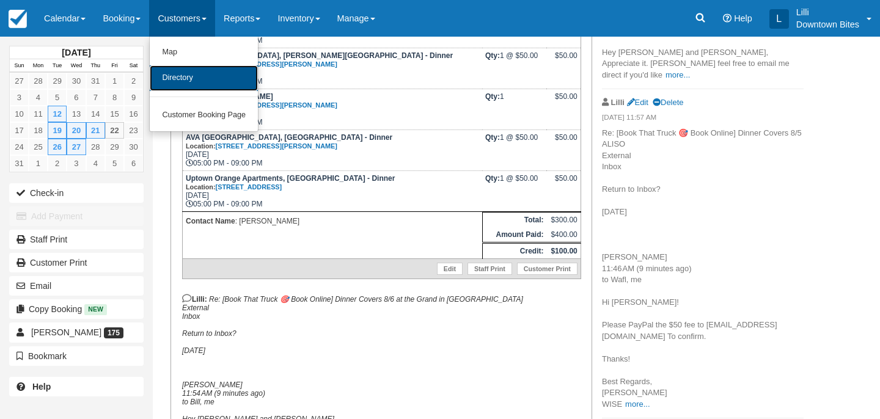
click at [197, 73] on link "Directory" at bounding box center [204, 78] width 108 height 26
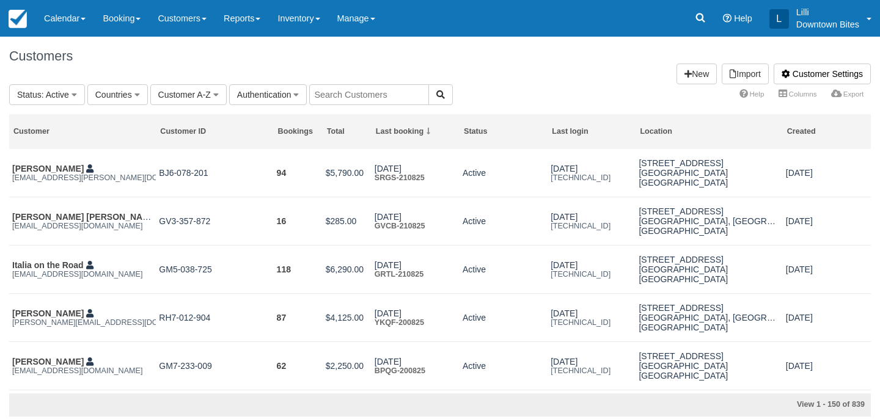
click at [349, 97] on input "text" at bounding box center [369, 94] width 120 height 21
type input "kyot"
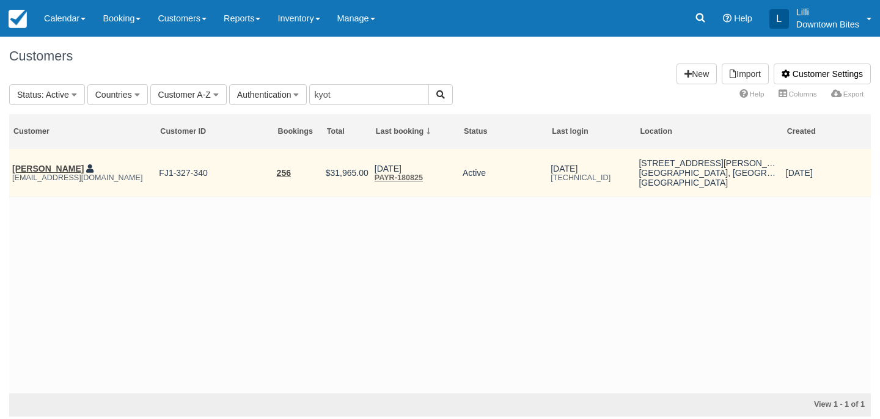
click at [63, 174] on em "[EMAIL_ADDRESS][DOMAIN_NAME]" at bounding box center [82, 178] width 141 height 9
click at [46, 171] on link "Josephine Chau" at bounding box center [48, 169] width 72 height 10
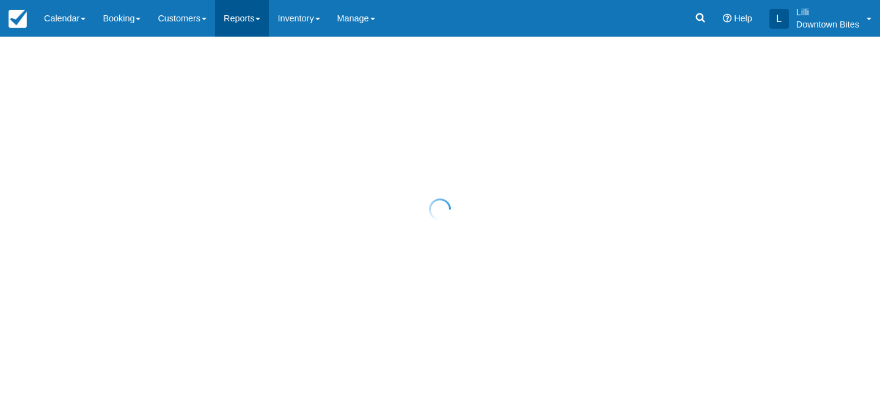
select select "50"
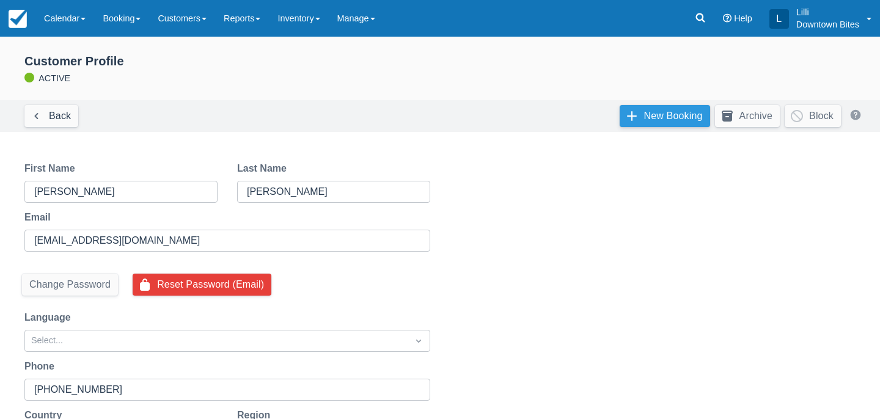
click at [651, 116] on link "New Booking" at bounding box center [665, 116] width 90 height 22
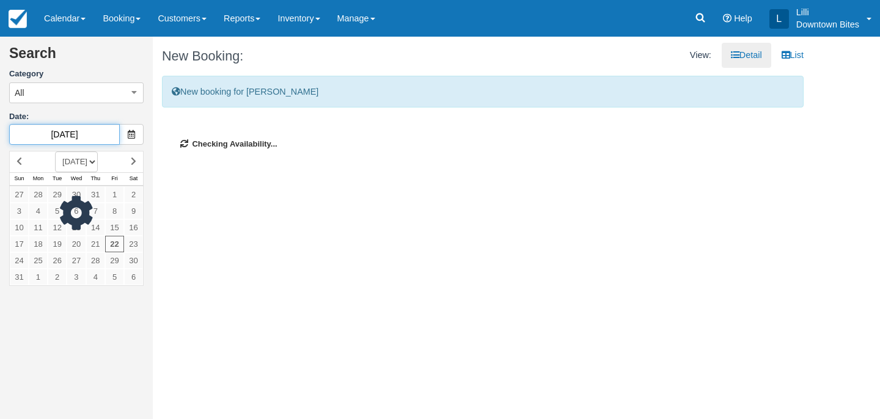
click at [78, 136] on input "08/22/25" at bounding box center [64, 134] width 111 height 21
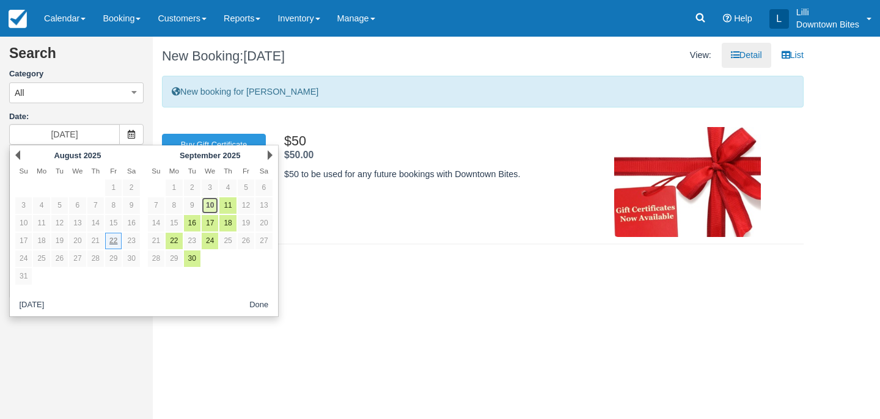
click at [214, 207] on link "10" at bounding box center [210, 205] width 17 height 17
type input "09/10/25"
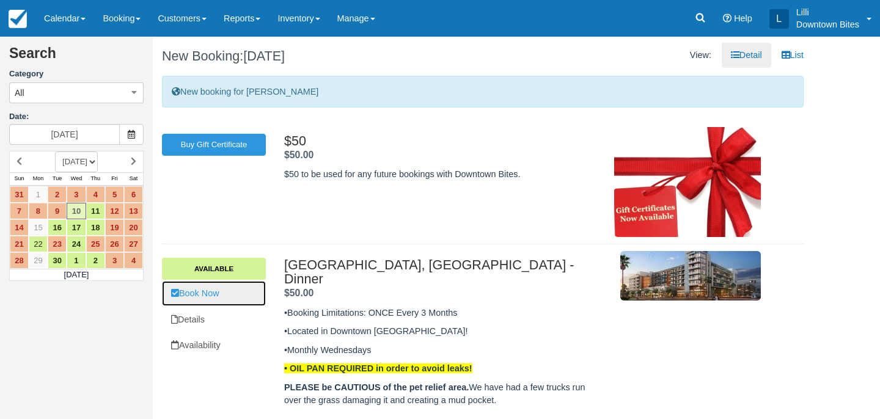
click at [222, 295] on link "Book Now" at bounding box center [214, 293] width 104 height 25
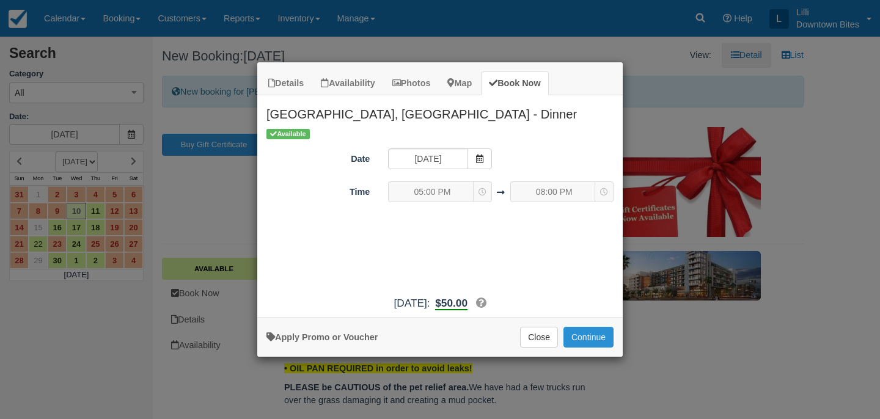
click at [606, 333] on button "Continue" at bounding box center [588, 337] width 50 height 21
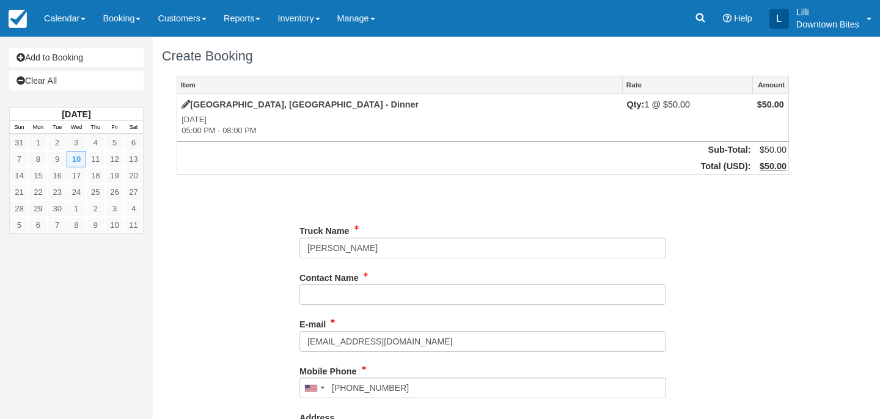
type input "[PHONE_NUMBER]"
click at [102, 59] on link "Add to Booking" at bounding box center [76, 58] width 134 height 20
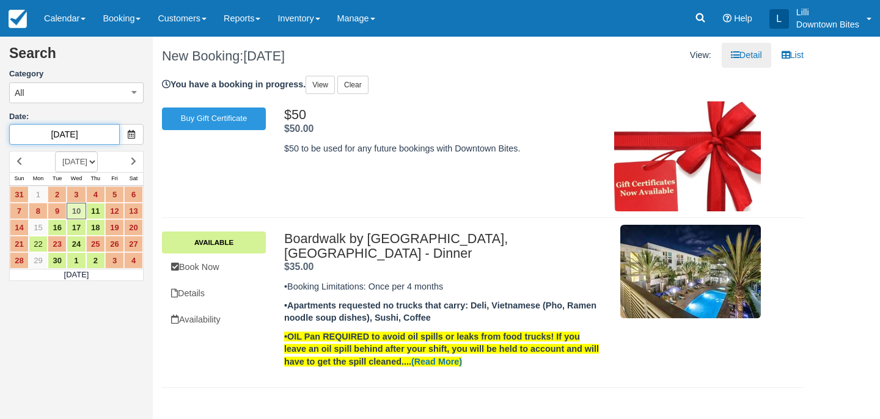
click at [94, 129] on input "09/10/25" at bounding box center [64, 134] width 111 height 21
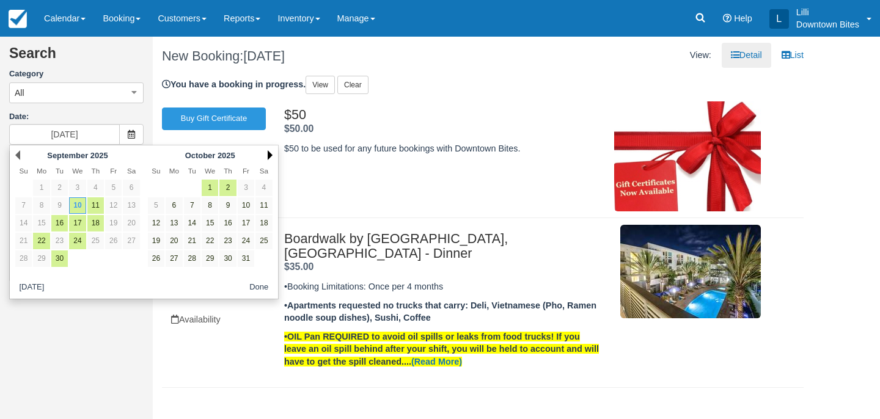
click at [271, 153] on link "Next" at bounding box center [270, 155] width 5 height 10
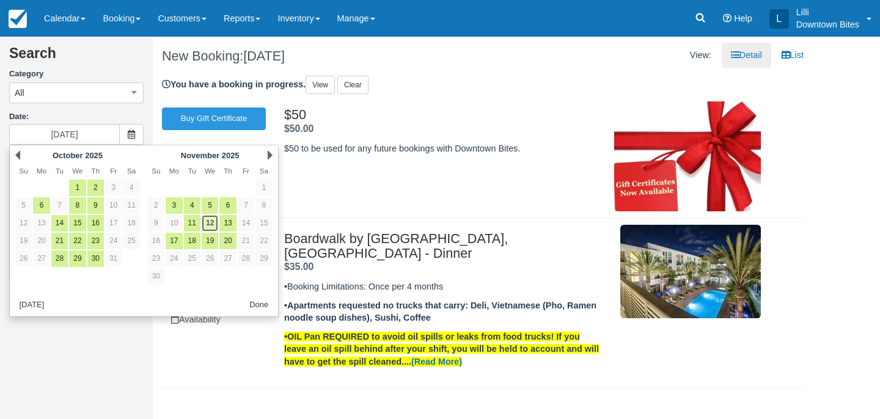
click at [210, 226] on link "12" at bounding box center [210, 223] width 17 height 17
type input "11/12/25"
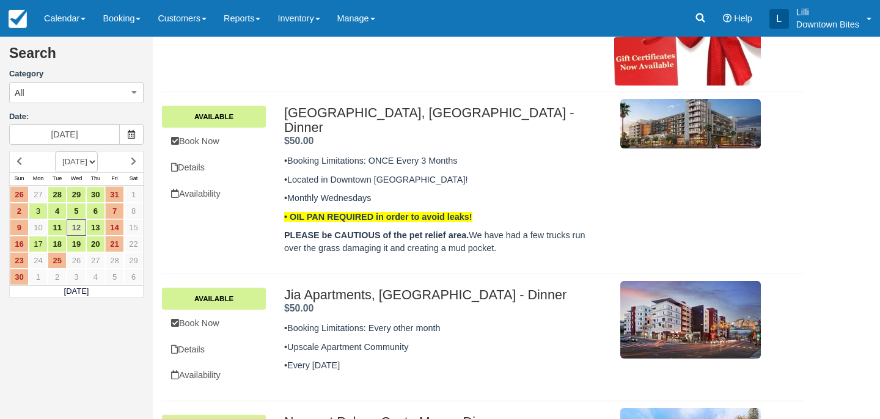
scroll to position [182, 0]
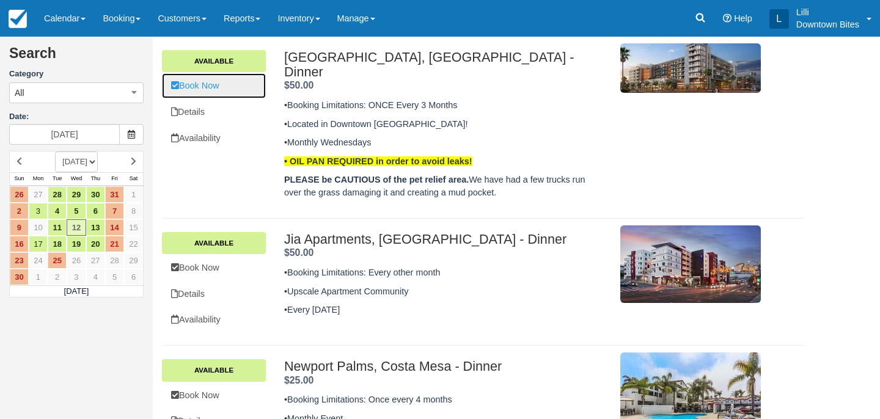
click at [227, 84] on link "Book Now" at bounding box center [214, 85] width 104 height 25
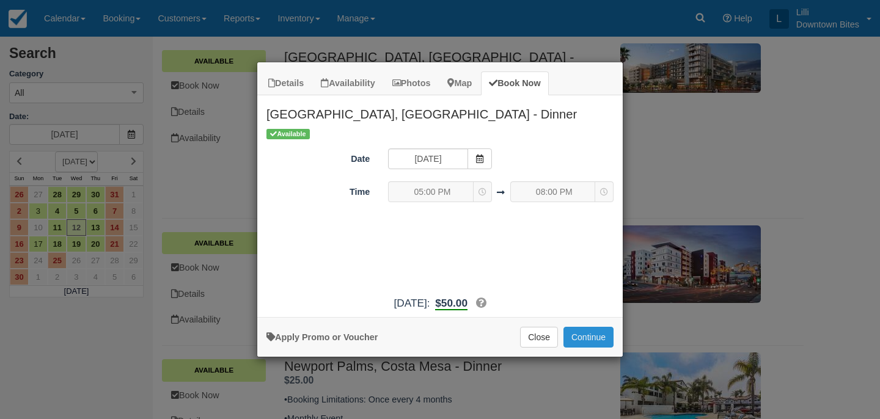
click at [592, 345] on button "Continue" at bounding box center [588, 337] width 50 height 21
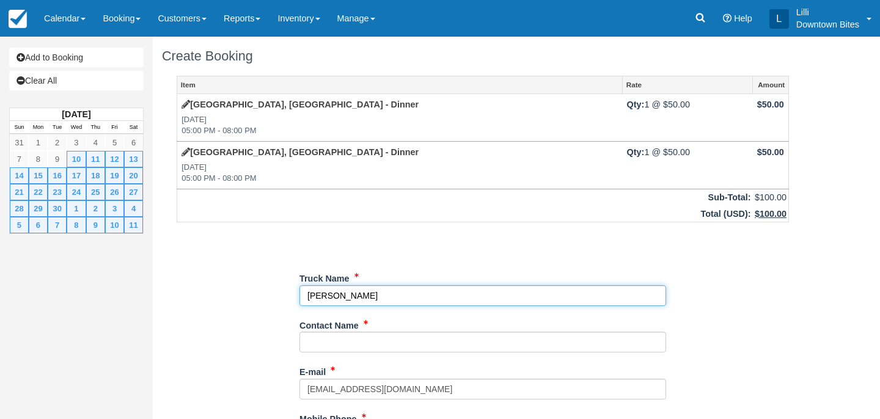
drag, startPoint x: 395, startPoint y: 293, endPoint x: 282, endPoint y: 277, distance: 113.5
click at [282, 277] on div "Item Rate Amount AMLI Park Broadway, Long Beach - Dinner Wed Sep 10, 2025 05:00…" at bounding box center [483, 412] width 642 height 673
type input "[GEOGRAPHIC_DATA] and Royal 8"
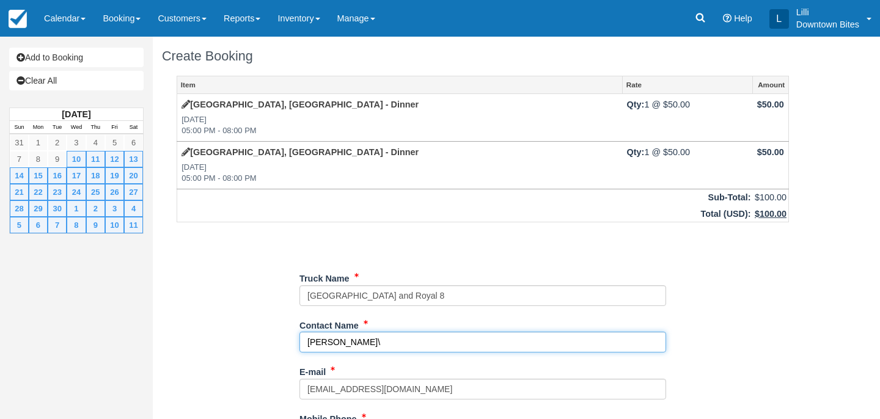
type input "[PERSON_NAME]"
type input "[PHONE_NUMBER]"
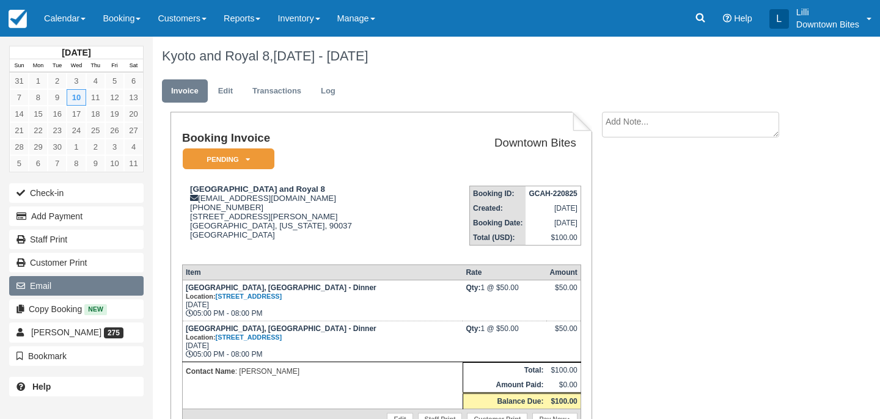
click at [99, 284] on button "Email" at bounding box center [76, 286] width 134 height 20
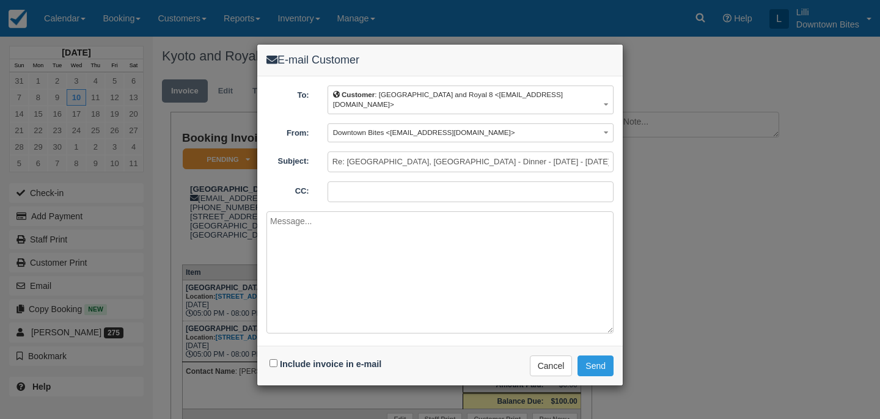
click at [390, 182] on input "CC:" at bounding box center [471, 192] width 286 height 21
type input "[EMAIL_ADDRESS][DOMAIN_NAME]"
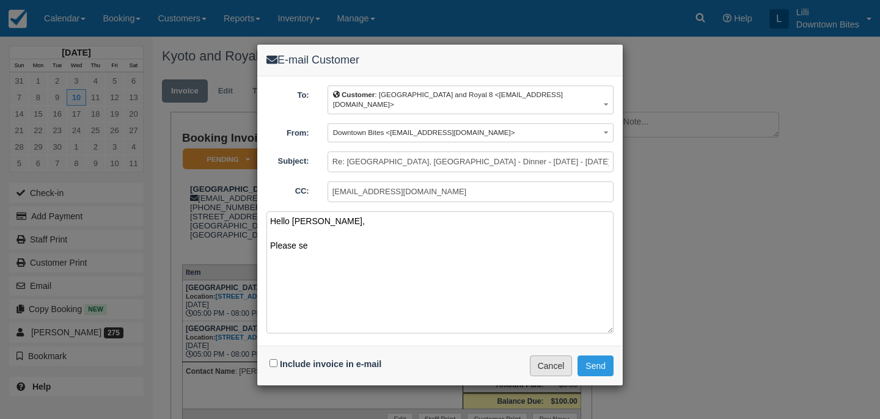
type textarea "Hello Josephine, Please se"
click at [548, 361] on button "Cancel" at bounding box center [551, 366] width 43 height 21
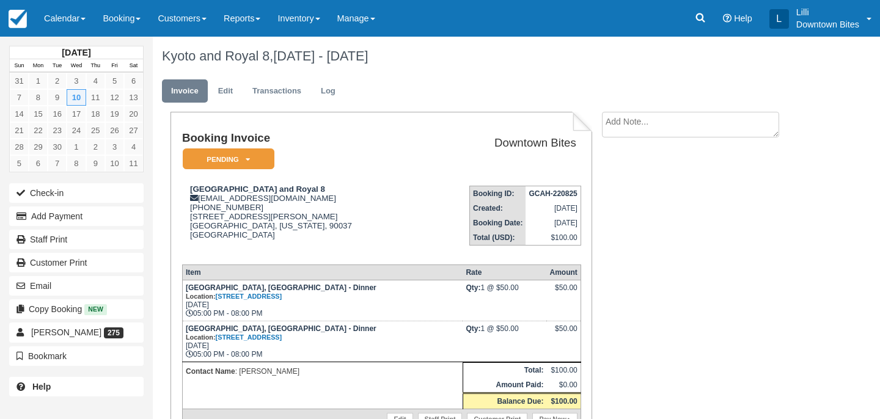
click at [620, 126] on textarea at bounding box center [690, 125] width 177 height 26
drag, startPoint x: 706, startPoint y: 136, endPoint x: 664, endPoint y: 133, distance: 42.2
click at [664, 134] on textarea "September 10 - Kyoto Hibachi November 12 - Royal" at bounding box center [690, 146] width 177 height 68
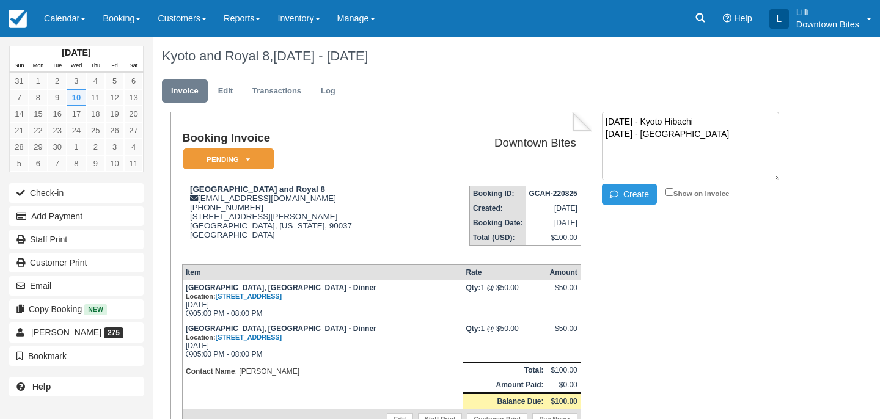
type textarea "September 10 - Kyoto Hibachi November 12 - Malibu"
click at [667, 193] on input "Show on invoice" at bounding box center [670, 192] width 8 height 8
checkbox input "true"
click at [630, 194] on button "Create" at bounding box center [629, 194] width 55 height 21
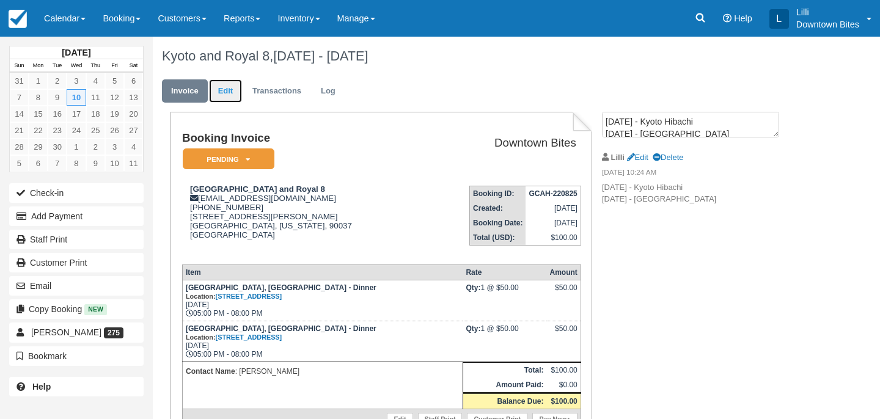
click at [222, 90] on link "Edit" at bounding box center [225, 91] width 33 height 24
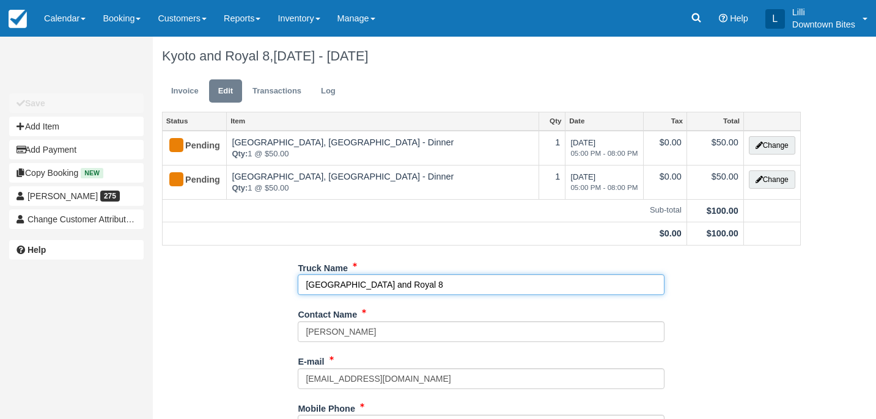
drag, startPoint x: 384, startPoint y: 281, endPoint x: 346, endPoint y: 281, distance: 38.5
click at [346, 281] on input "[GEOGRAPHIC_DATA] and Royal 8" at bounding box center [481, 284] width 367 height 21
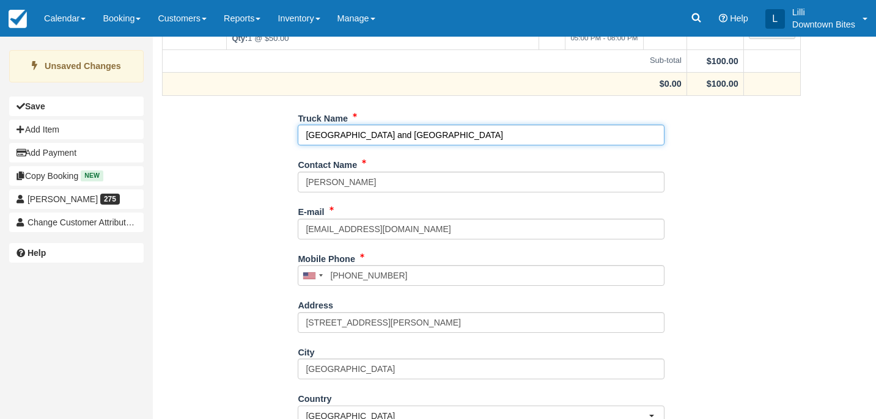
scroll to position [290, 0]
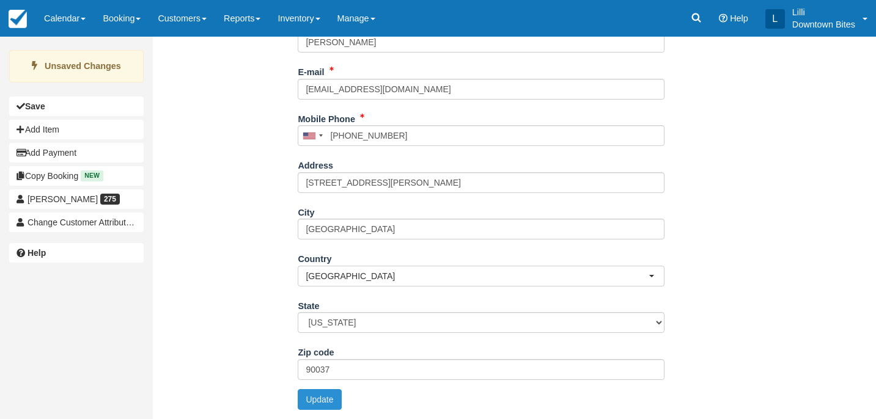
type input "[GEOGRAPHIC_DATA] and [GEOGRAPHIC_DATA]"
click at [336, 398] on button "Update" at bounding box center [319, 399] width 43 height 21
type input "+16266770189"
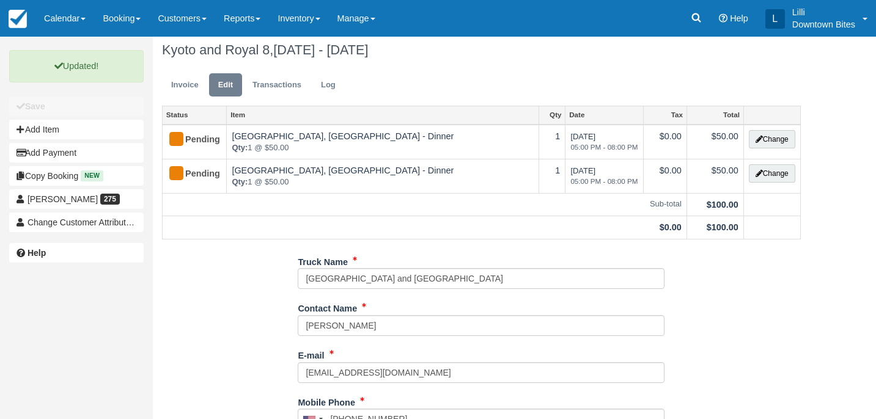
scroll to position [0, 0]
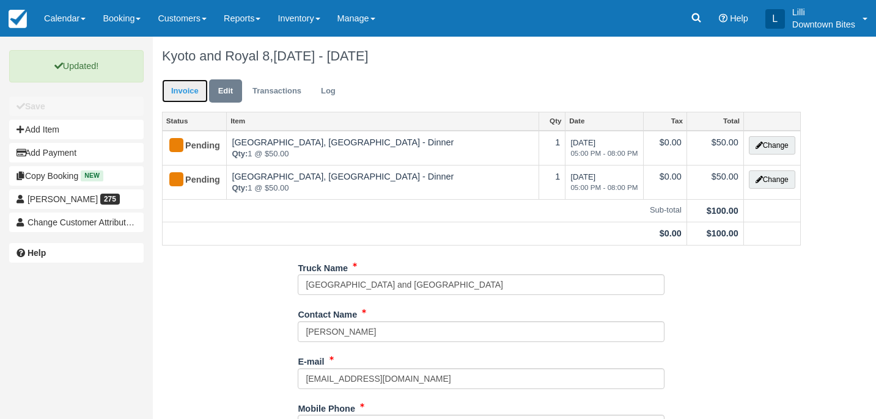
click at [186, 95] on link "Invoice" at bounding box center [185, 91] width 46 height 24
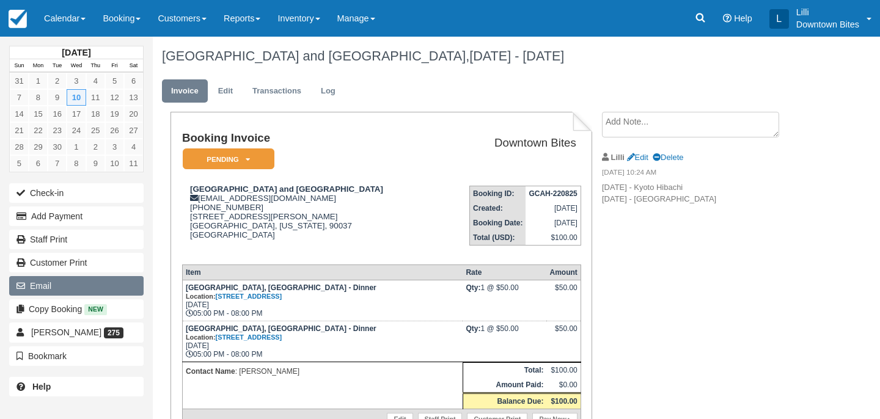
click at [112, 285] on button "Email" at bounding box center [76, 286] width 134 height 20
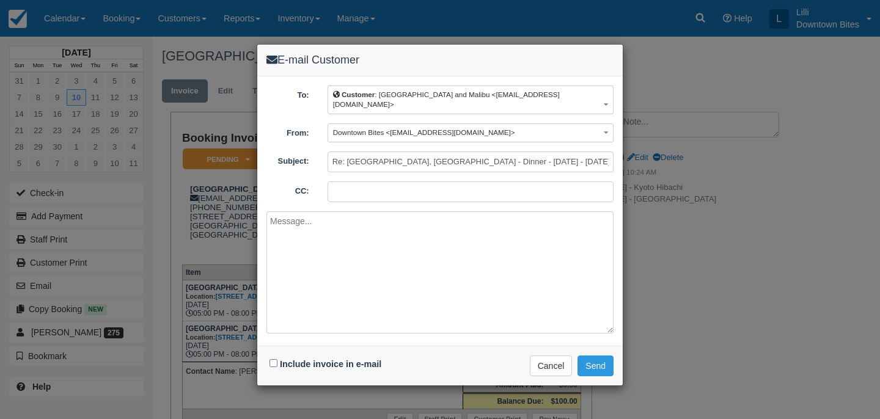
click at [463, 186] on input "CC:" at bounding box center [471, 192] width 286 height 21
type input "lilli@downtownbites.com"
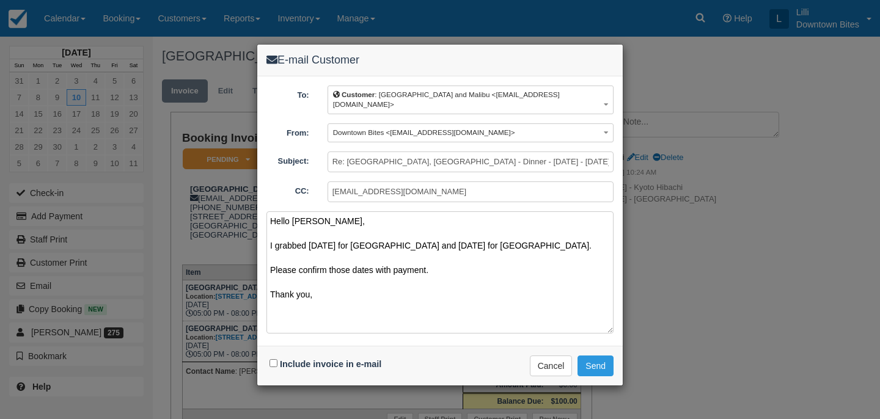
type textarea "Hello Josephine, I grabbed September 10 for Kyoto and November 12 for Malibu. P…"
click at [271, 359] on input "Include invoice in e-mail" at bounding box center [274, 363] width 8 height 8
checkbox input "true"
click at [601, 356] on button "Send" at bounding box center [596, 366] width 36 height 21
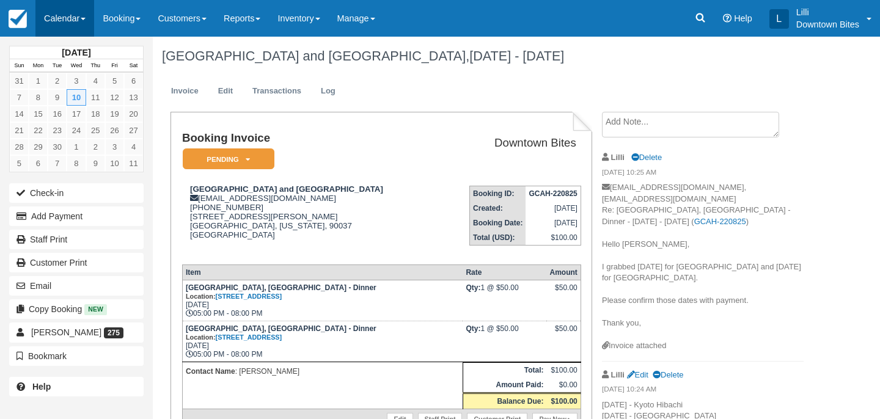
click at [75, 17] on link "Calendar" at bounding box center [64, 18] width 59 height 37
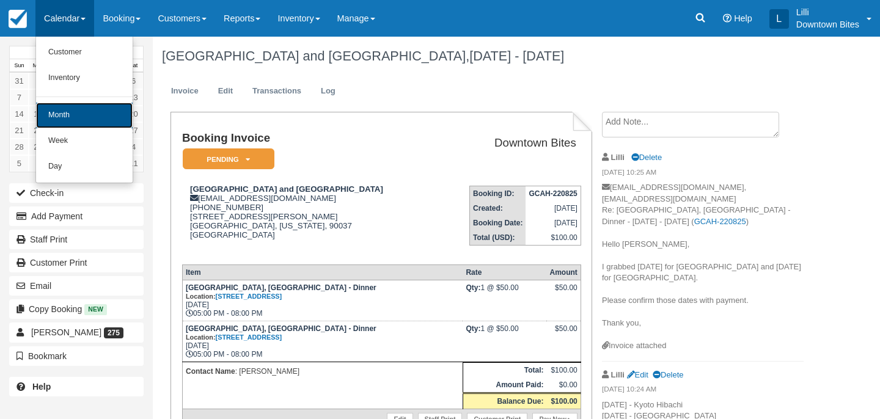
click at [54, 120] on link "Month" at bounding box center [84, 116] width 97 height 26
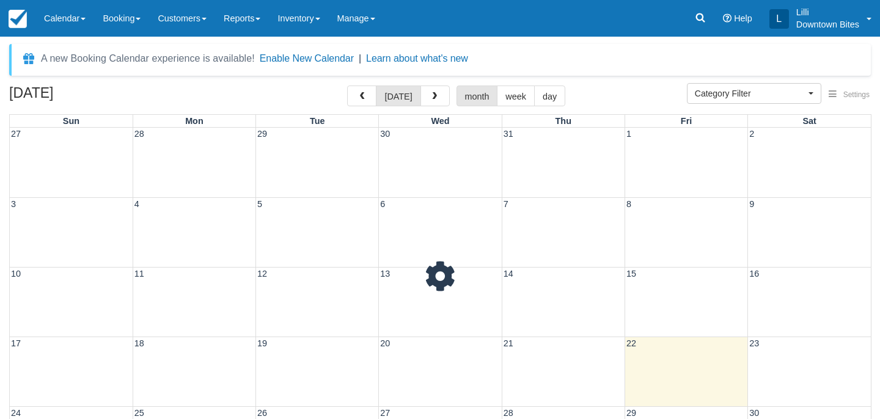
select select
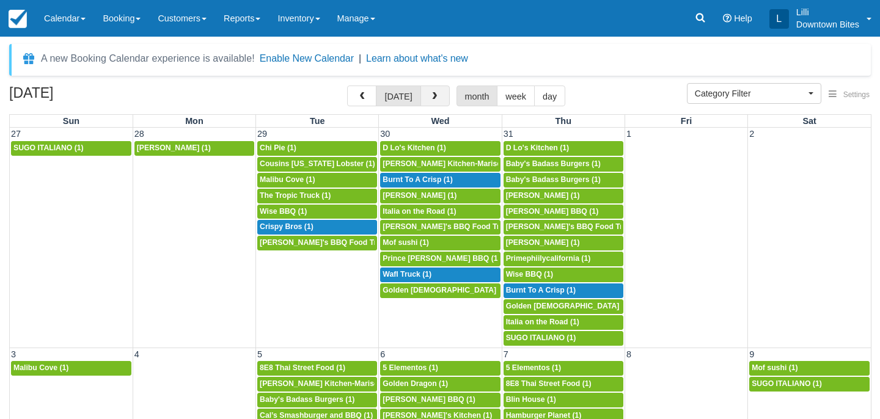
click at [436, 91] on button "button" at bounding box center [434, 96] width 29 height 21
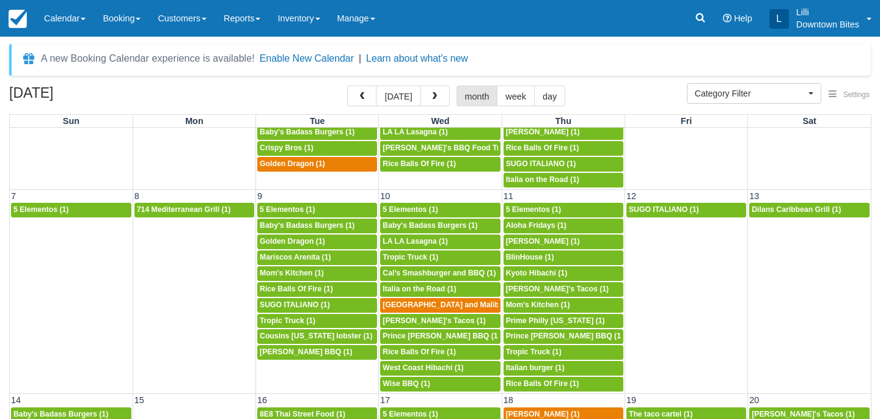
scroll to position [144, 0]
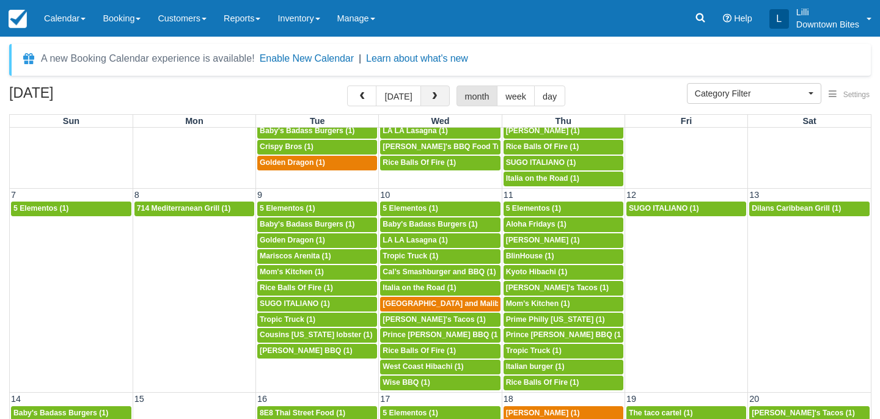
click at [431, 95] on span "button" at bounding box center [434, 96] width 9 height 9
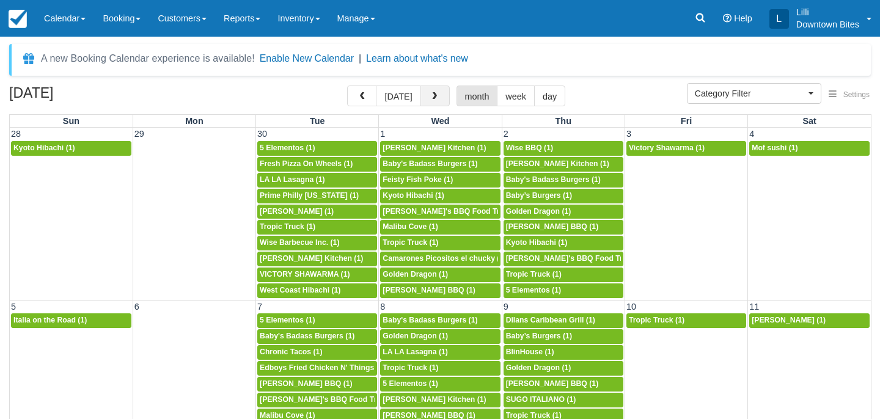
click at [431, 96] on span "button" at bounding box center [434, 96] width 9 height 9
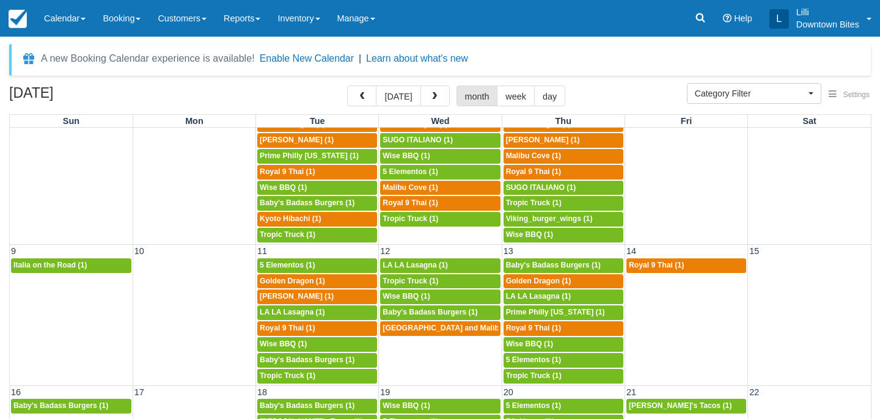
scroll to position [337, 0]
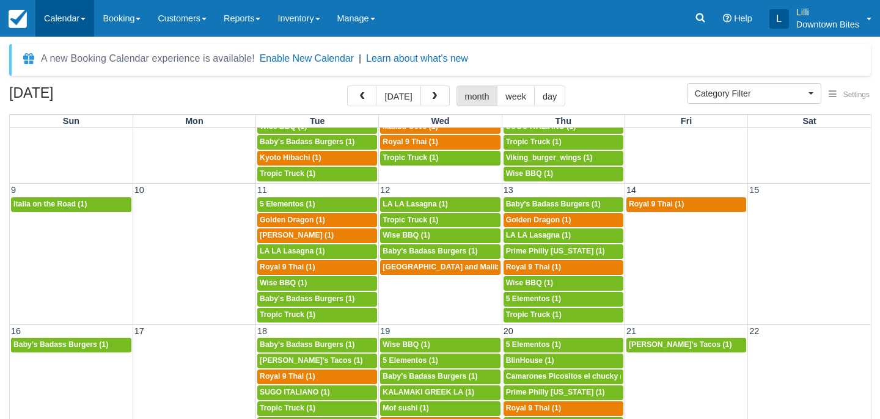
click at [54, 17] on link "Calendar" at bounding box center [64, 18] width 59 height 37
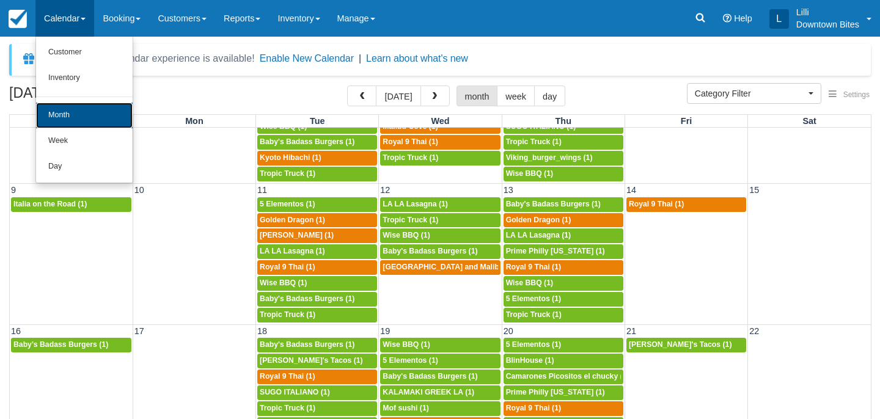
click at [86, 112] on link "Month" at bounding box center [84, 116] width 97 height 26
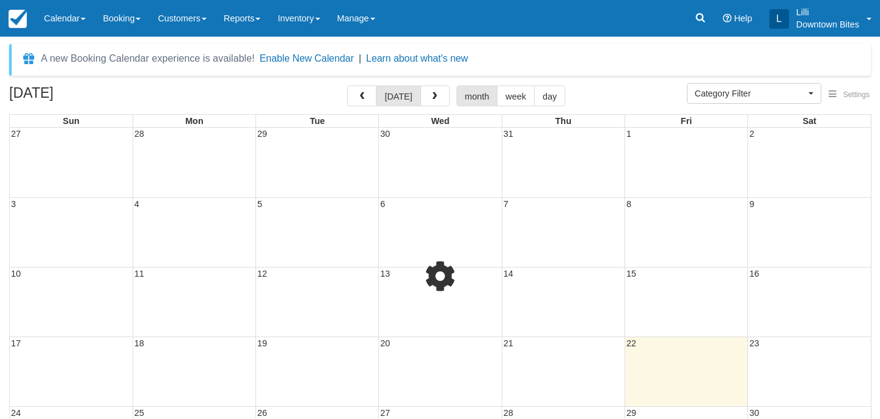
select select
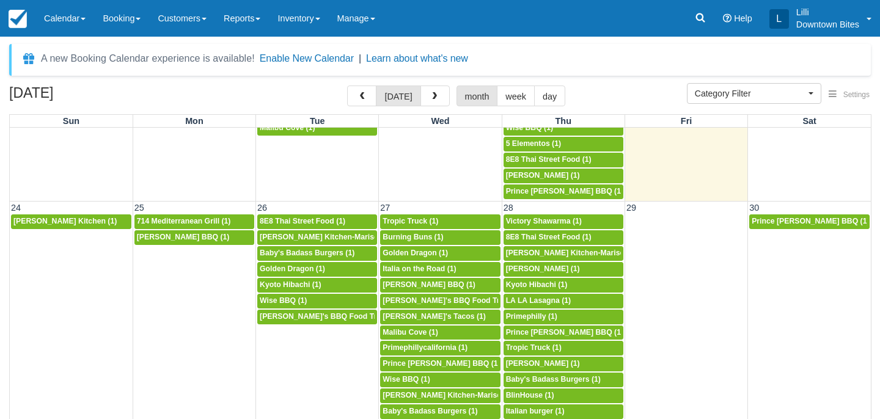
scroll to position [856, 0]
